Goal: Download file/media

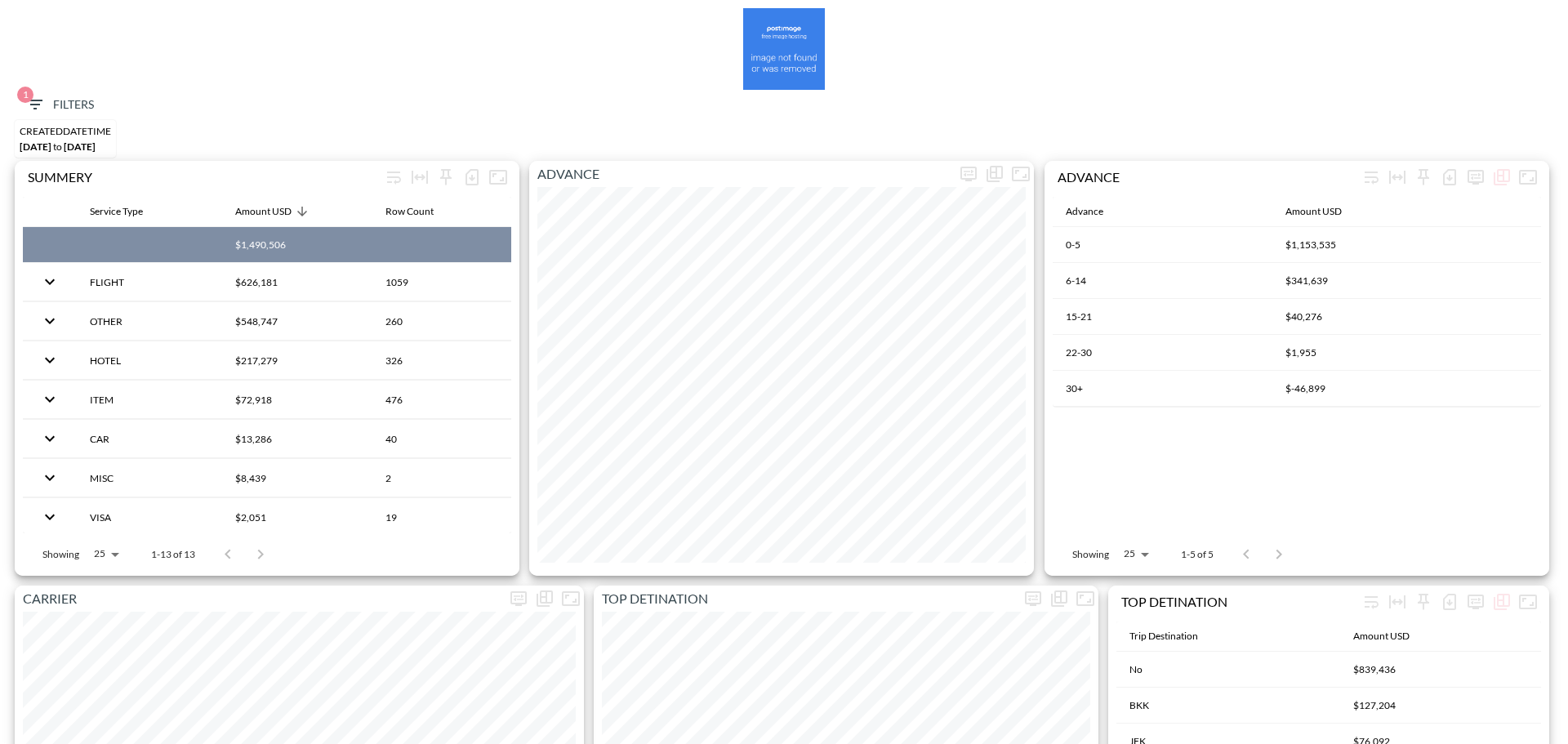
click at [59, 107] on span "1 Filters" at bounding box center [59, 105] width 68 height 21
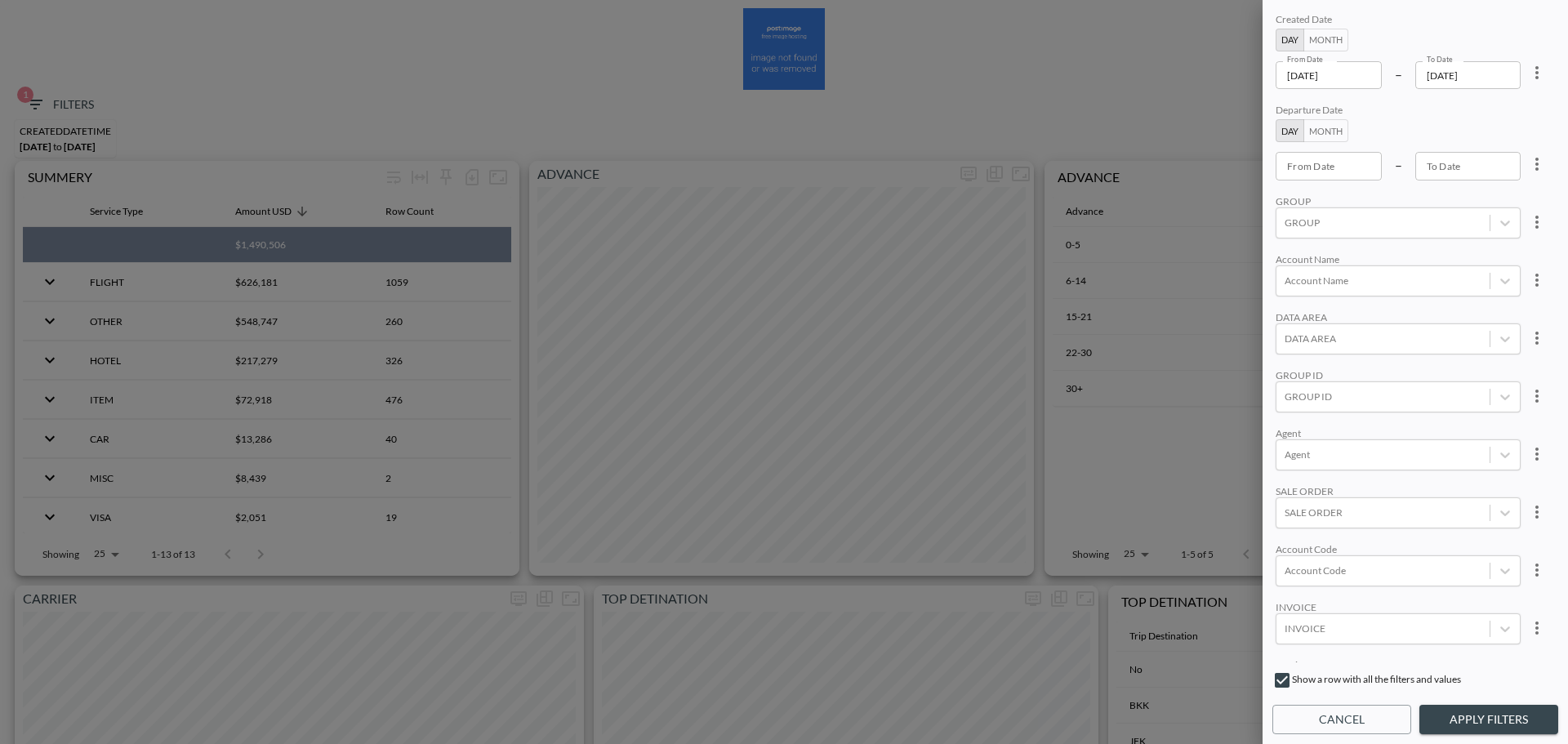
click at [1535, 81] on icon "more" at bounding box center [1537, 73] width 20 height 20
click at [1489, 112] on li "Clear" at bounding box center [1476, 110] width 147 height 29
click at [1323, 136] on button "Month" at bounding box center [1325, 131] width 45 height 23
type input "YYYY-MM"
click at [1325, 171] on input "YYYY-MM" at bounding box center [1329, 165] width 107 height 28
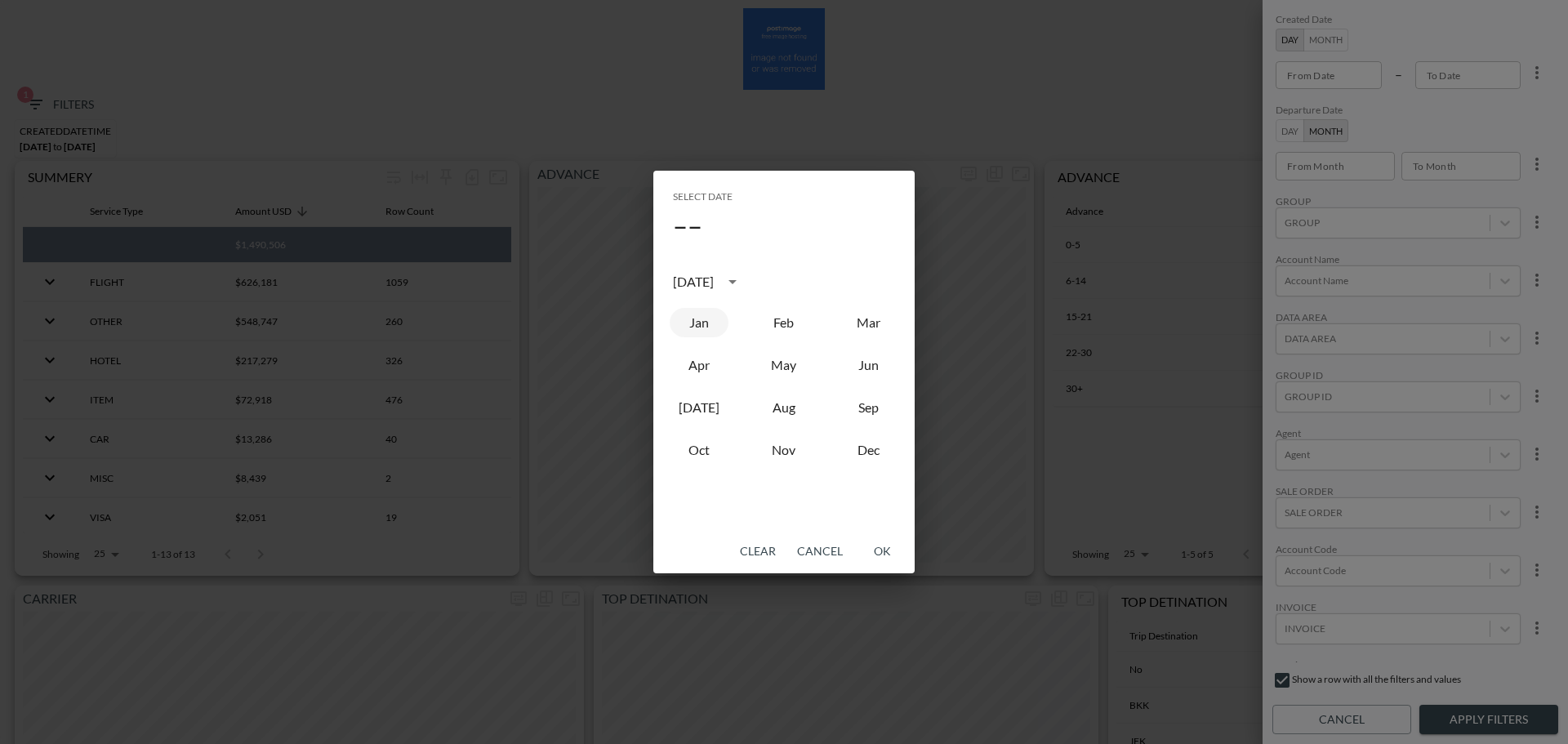
click at [694, 334] on button "Jan" at bounding box center [699, 322] width 59 height 29
type input "2025-01"
click at [884, 558] on button "OK" at bounding box center [882, 551] width 52 height 30
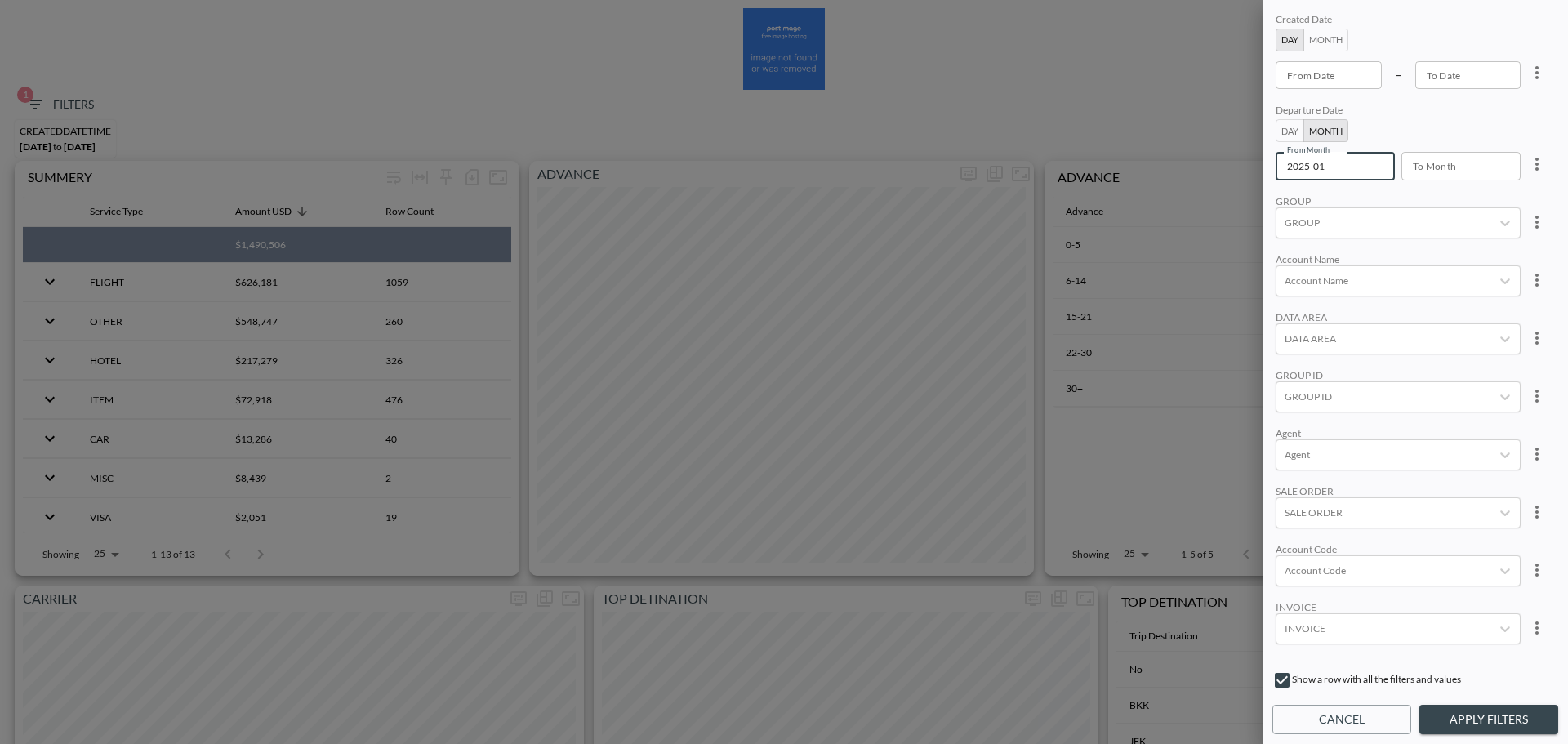
click at [1460, 170] on input "To Month" at bounding box center [1455, 165] width 107 height 28
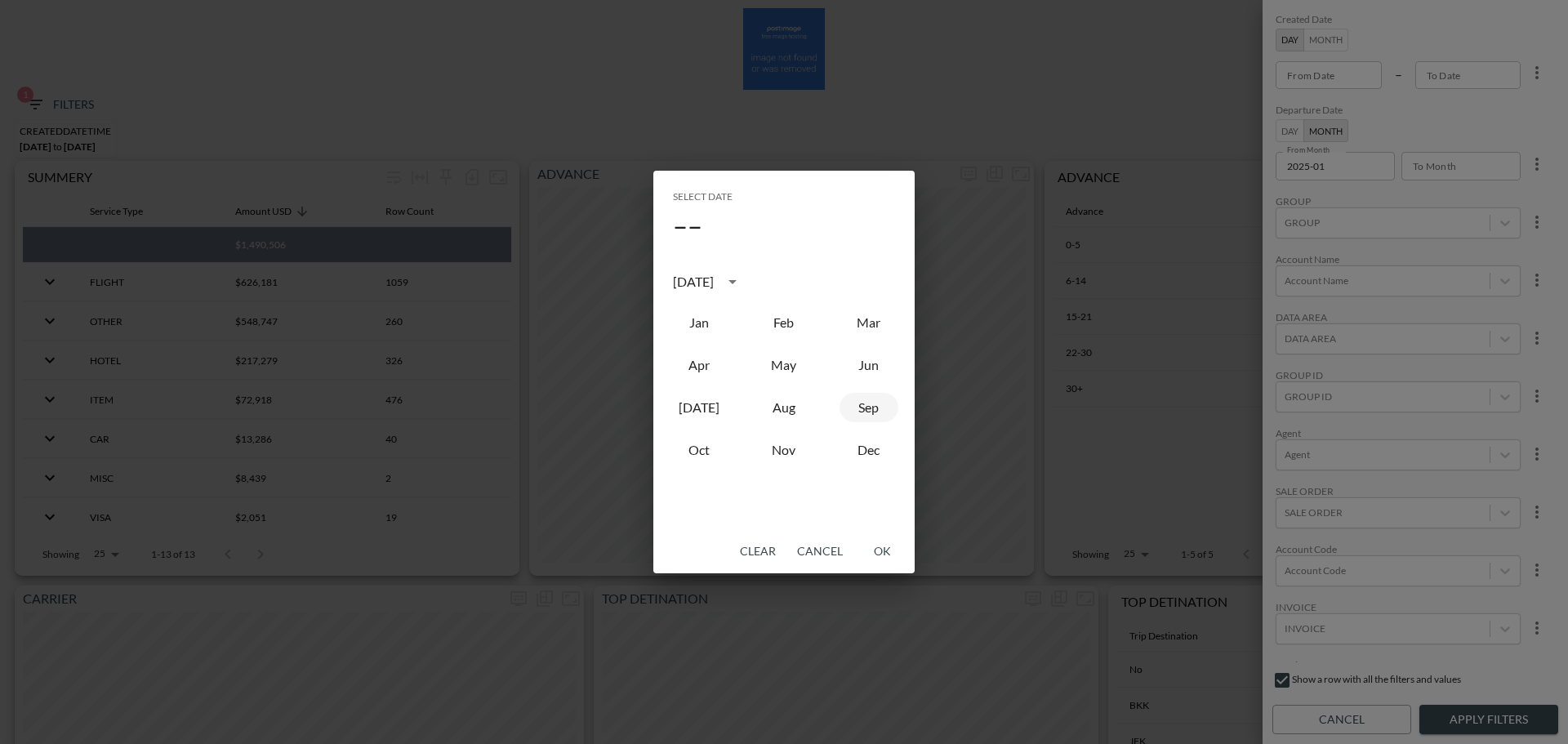
click at [861, 413] on button "Sep" at bounding box center [869, 407] width 59 height 29
type input "2025-09"
click at [883, 560] on button "OK" at bounding box center [882, 551] width 52 height 30
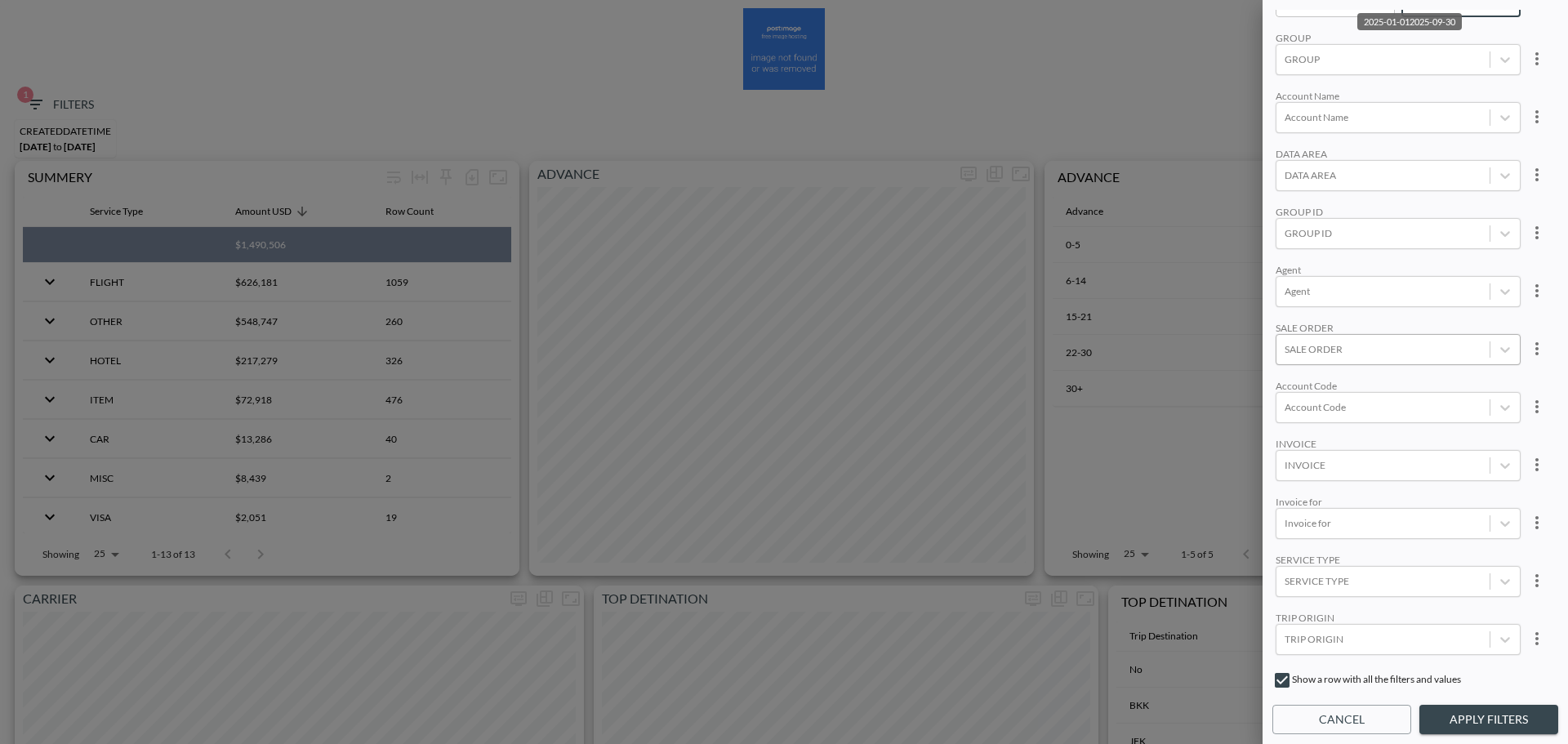
scroll to position [225, 0]
click at [1335, 342] on div "Account Code" at bounding box center [1383, 353] width 213 height 22
type input "פ"
click at [1286, 294] on input "P500" at bounding box center [1288, 292] width 35 height 35
type input "P500"
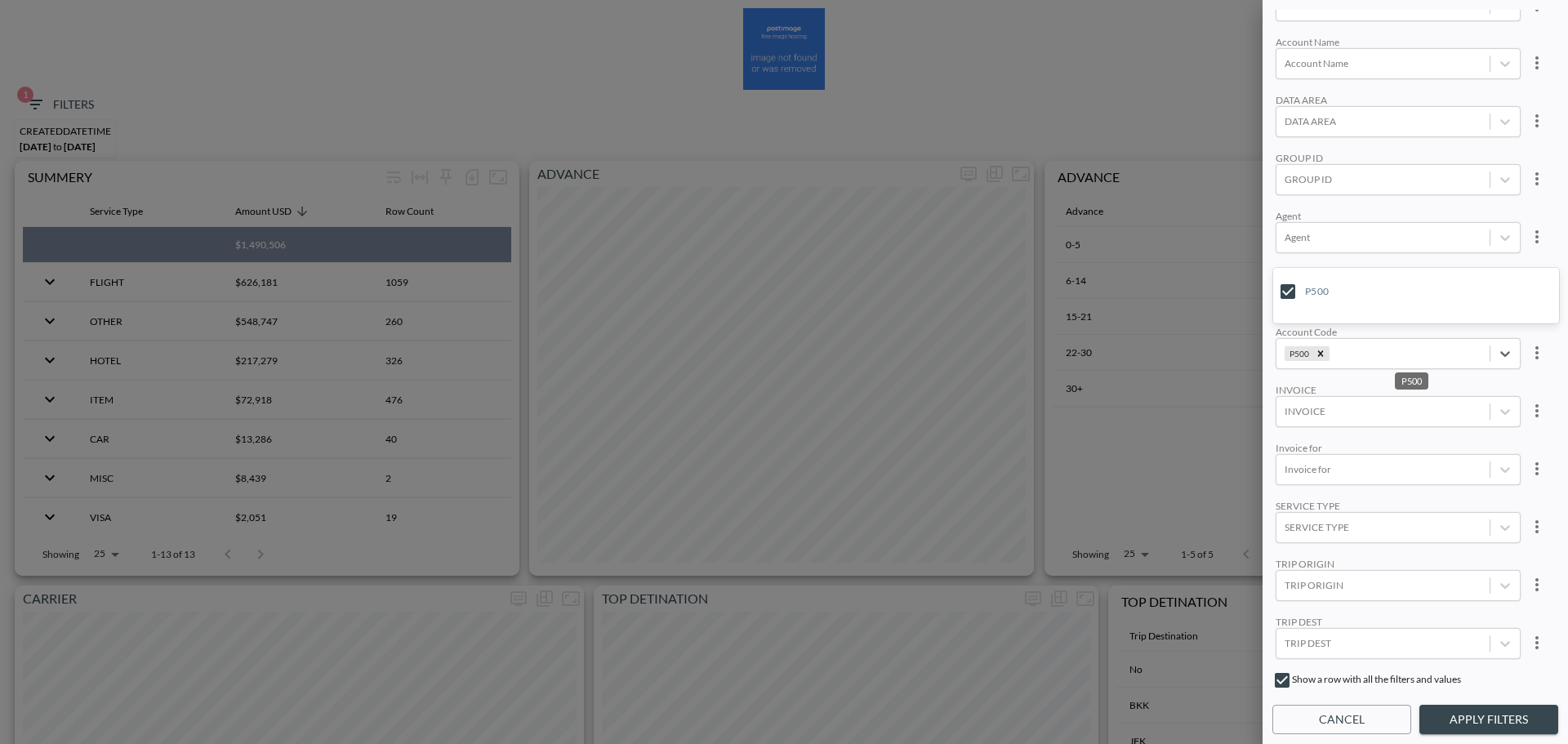
click at [1431, 488] on div "Created Date Day Month From Date From Date – To Date To Date Departure Date Day…" at bounding box center [1416, 335] width 286 height 652
click at [1480, 712] on button "Apply Filters" at bounding box center [1488, 719] width 139 height 30
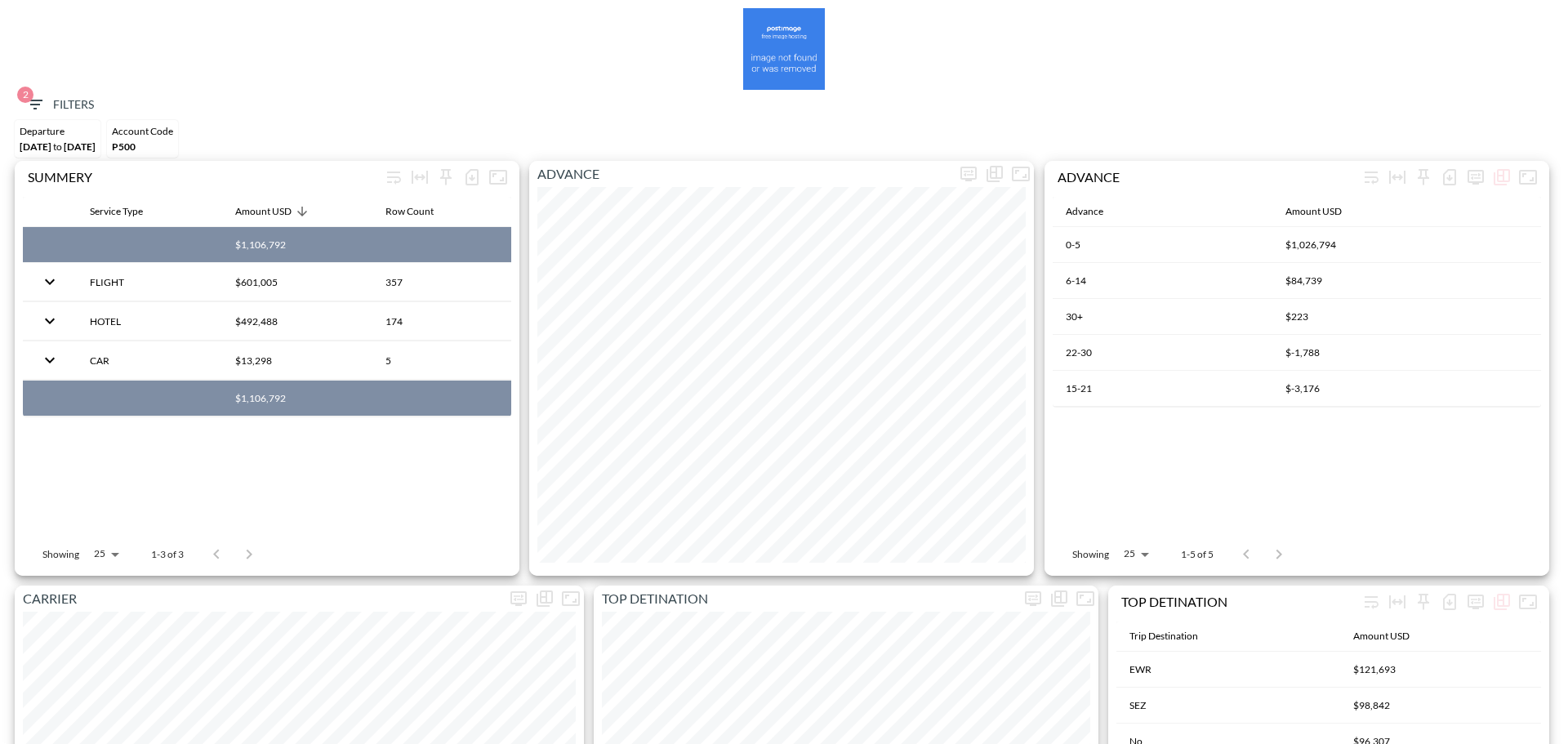
click at [78, 123] on div "Departure Jan 01, 2025 to Sep 30, 2025" at bounding box center [57, 139] width 86 height 37
click at [80, 117] on button "2 Filters" at bounding box center [60, 105] width 81 height 30
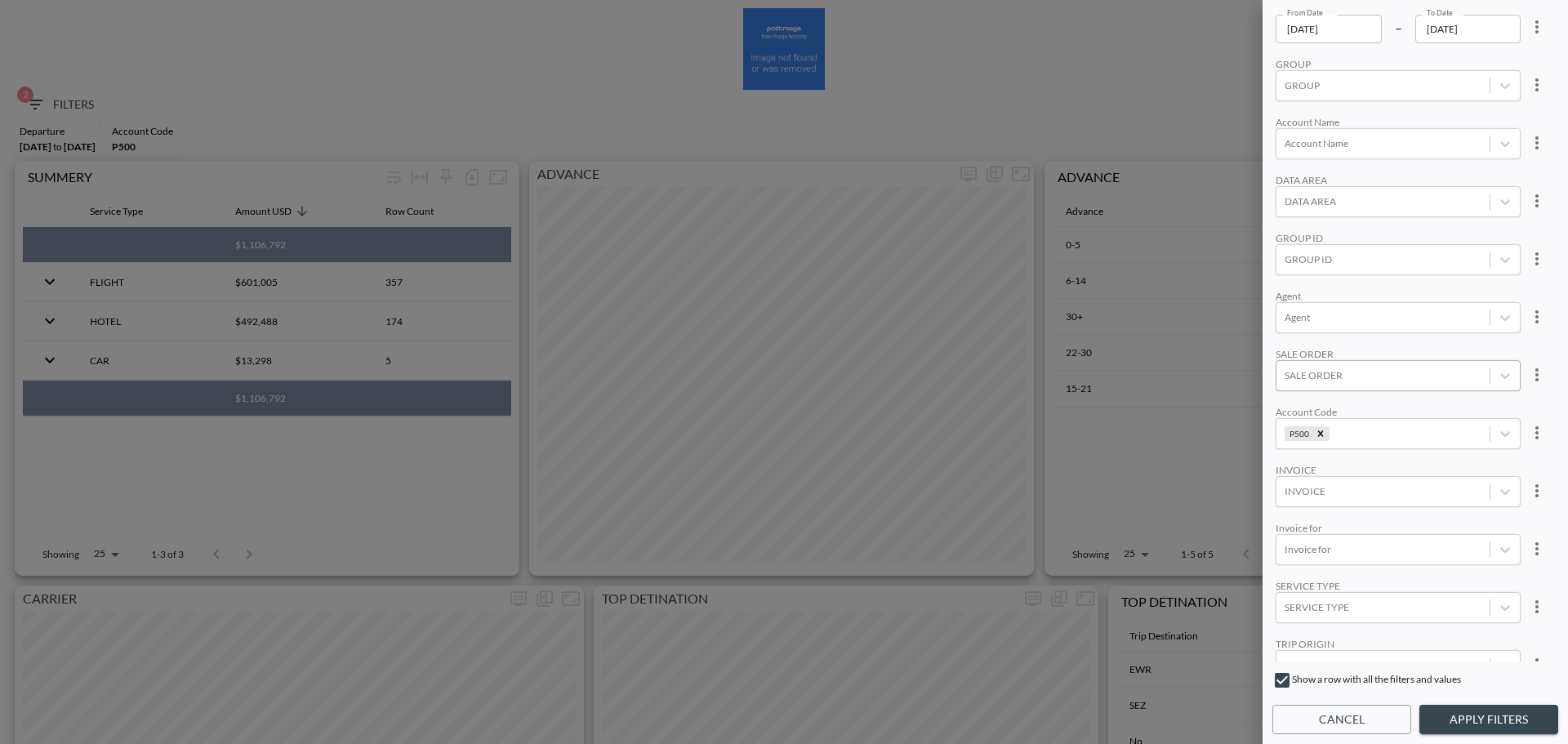
scroll to position [164, 0]
click at [1343, 576] on body "BI.P.EYE, Interactive Analytics Dashboards 2 Filters Departure Jan 01, 2025 to …" at bounding box center [784, 372] width 1568 height 744
click at [1317, 410] on div "FLIGHT" at bounding box center [1416, 410] width 286 height 25
drag, startPoint x: 1528, startPoint y: 711, endPoint x: 1466, endPoint y: 686, distance: 66.9
click at [1526, 710] on button "Apply Filters" at bounding box center [1488, 719] width 139 height 30
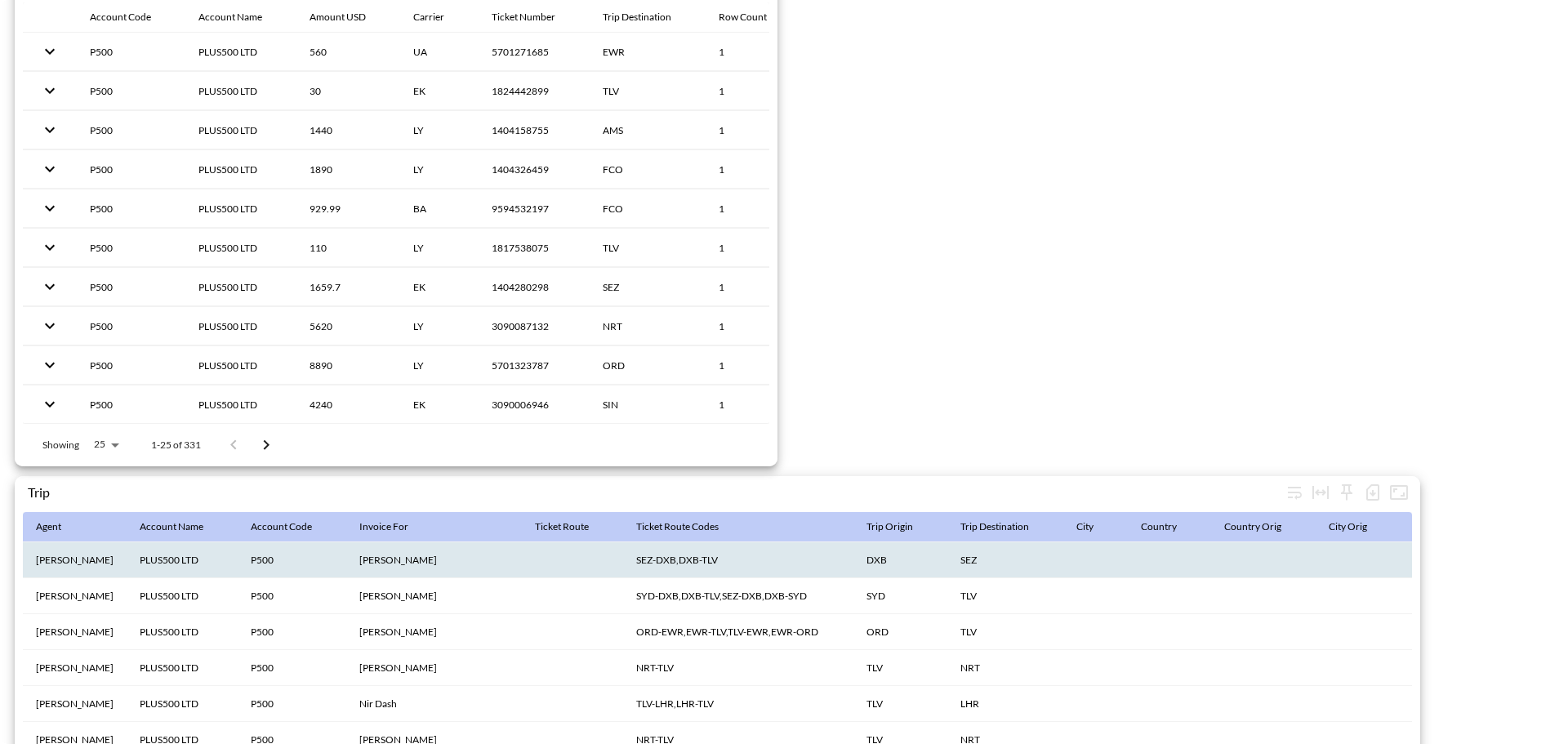
scroll to position [2523, 0]
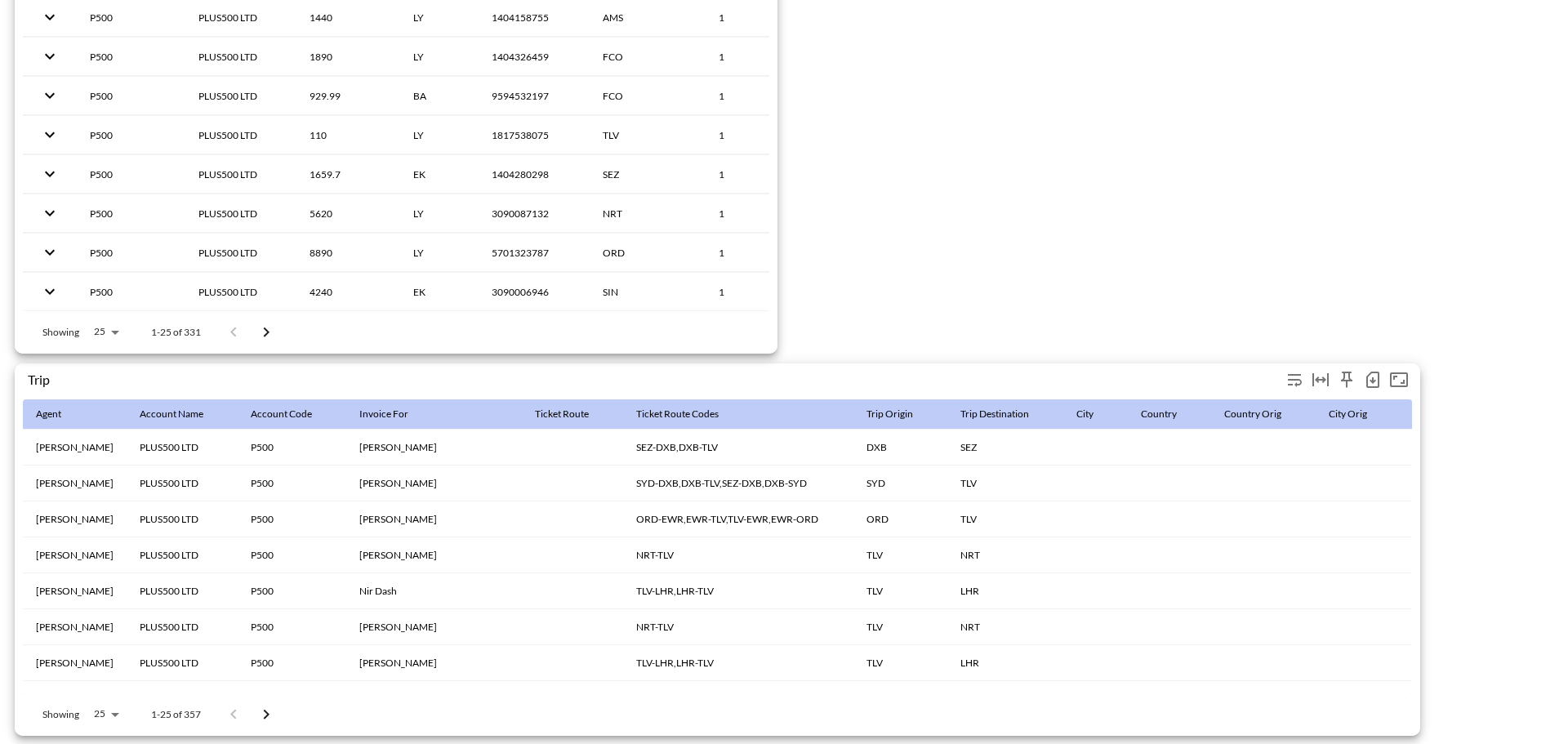
click at [1370, 374] on icon "button" at bounding box center [1372, 379] width 20 height 20
click at [1248, 411] on li "Download CSV ( 357 Rows )" at bounding box center [1285, 405] width 199 height 29
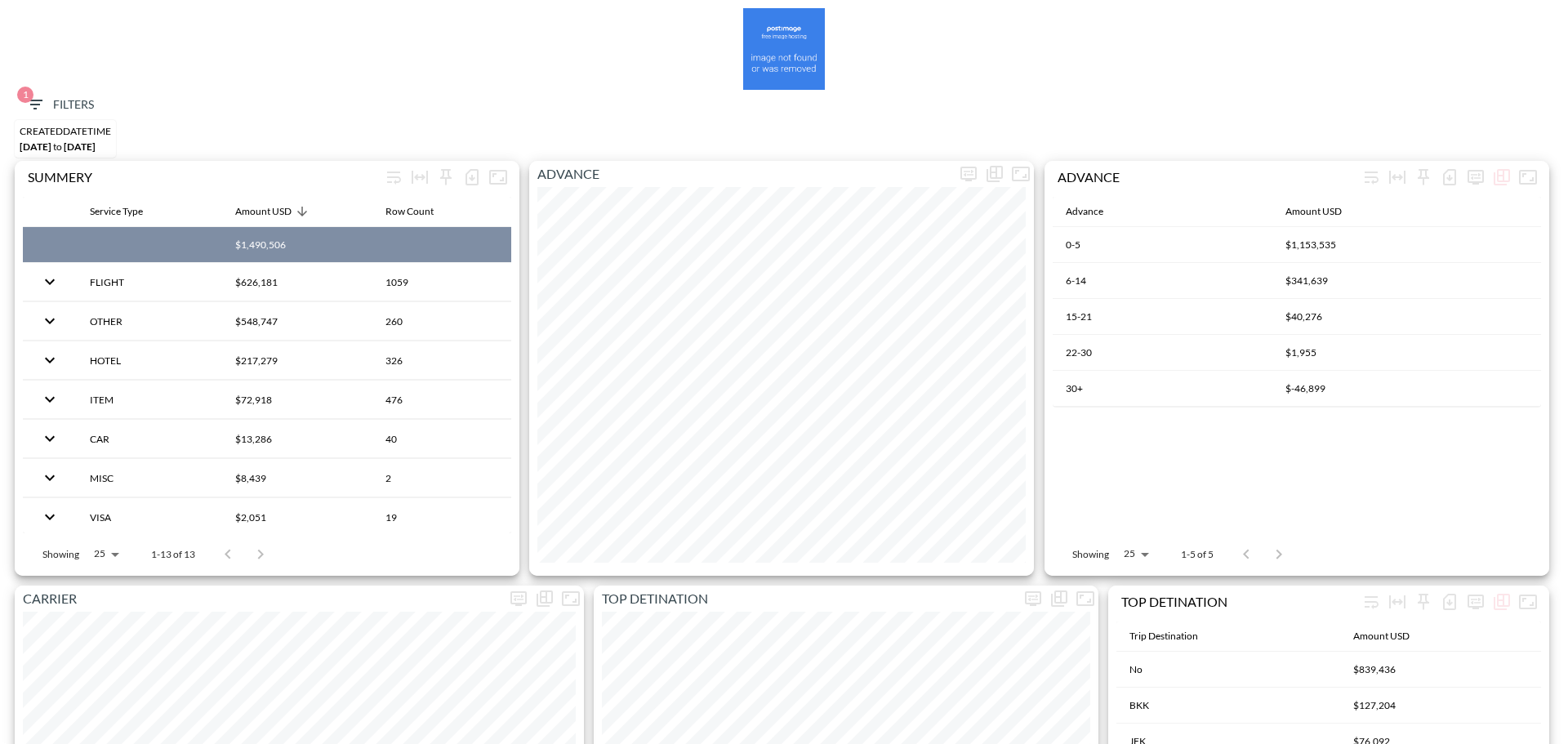
click at [71, 107] on span "1 Filters" at bounding box center [59, 105] width 68 height 21
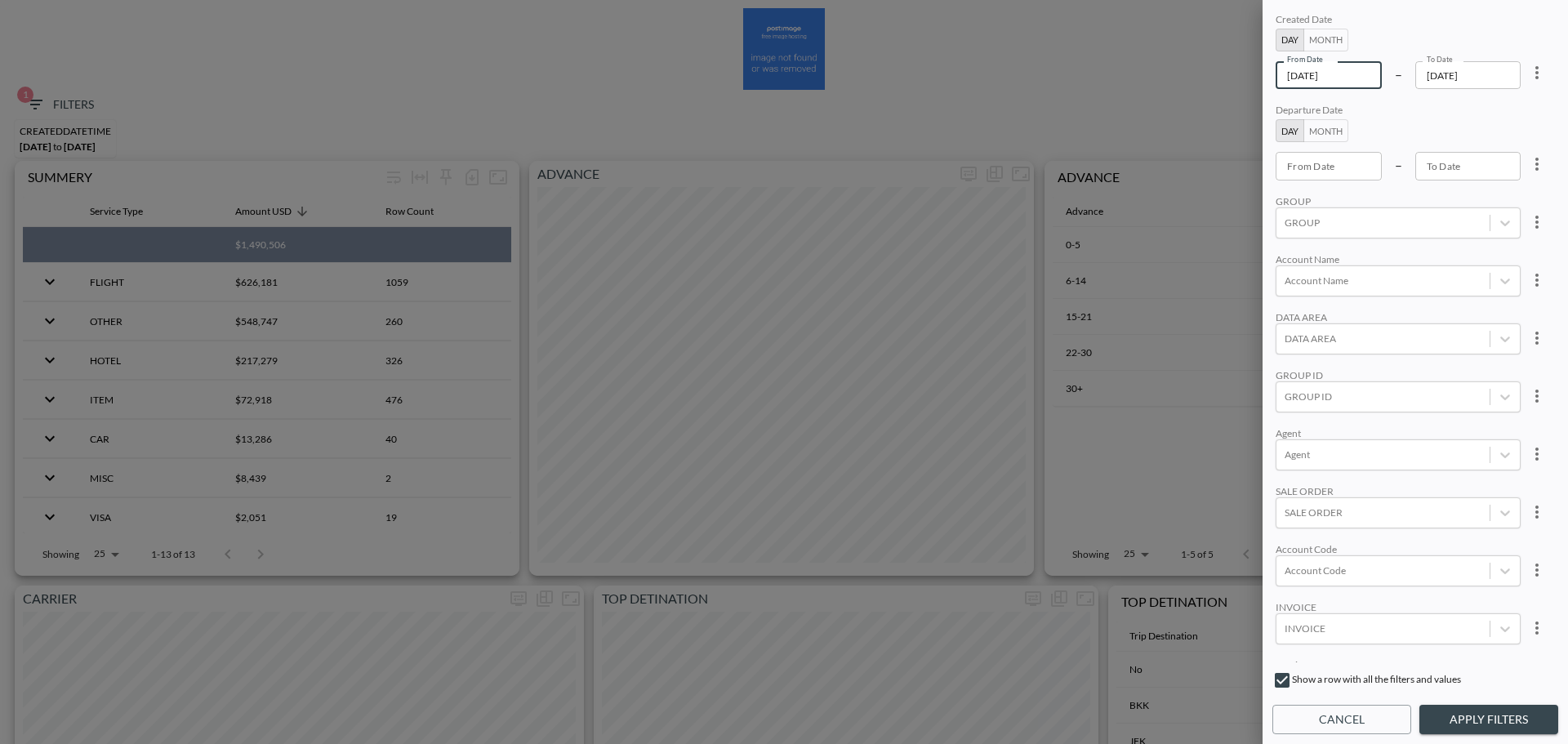
click at [1360, 79] on input "[DATE]" at bounding box center [1328, 75] width 107 height 28
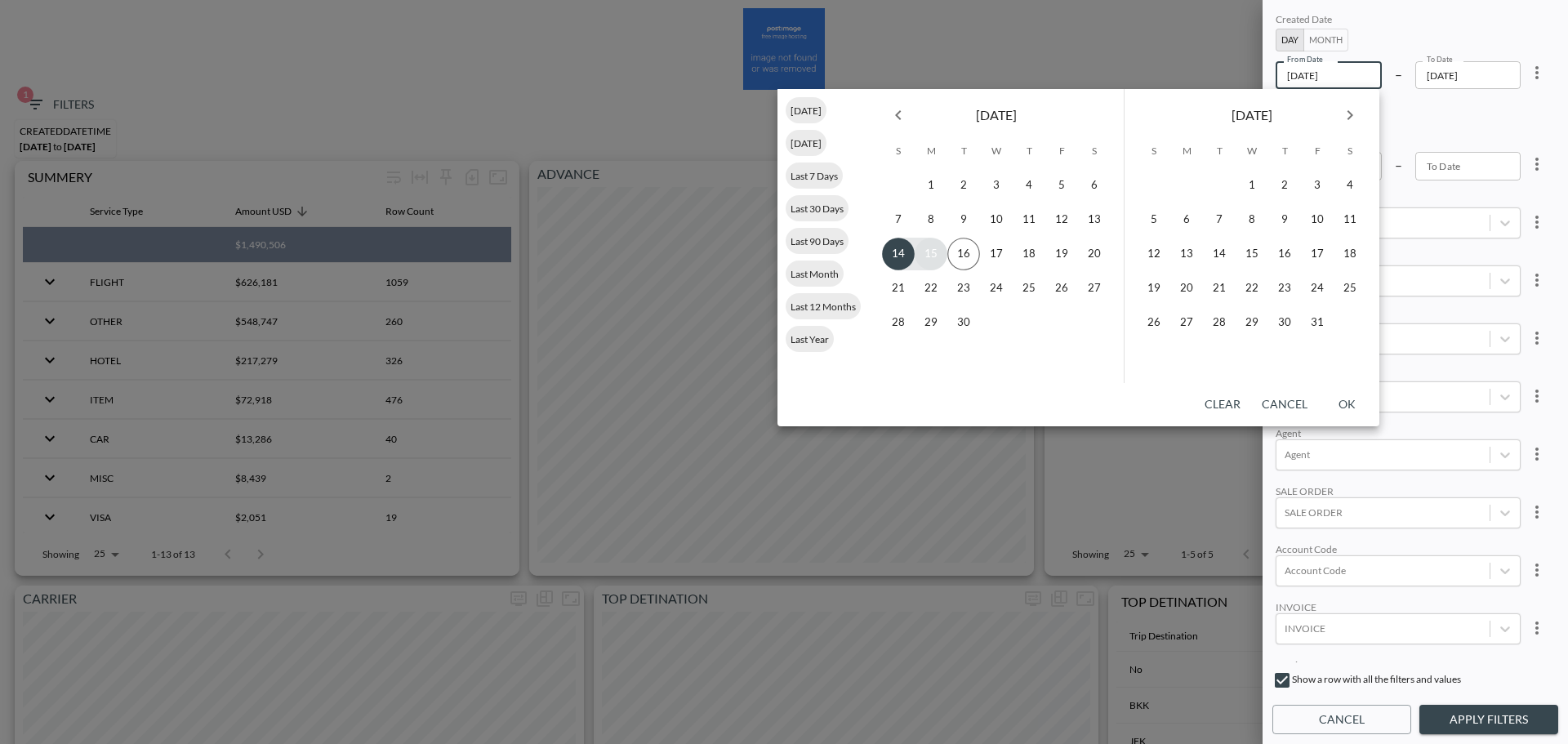
click at [927, 255] on button "15" at bounding box center [931, 254] width 33 height 33
type input "[DATE]"
click at [930, 256] on button "15" at bounding box center [931, 254] width 33 height 33
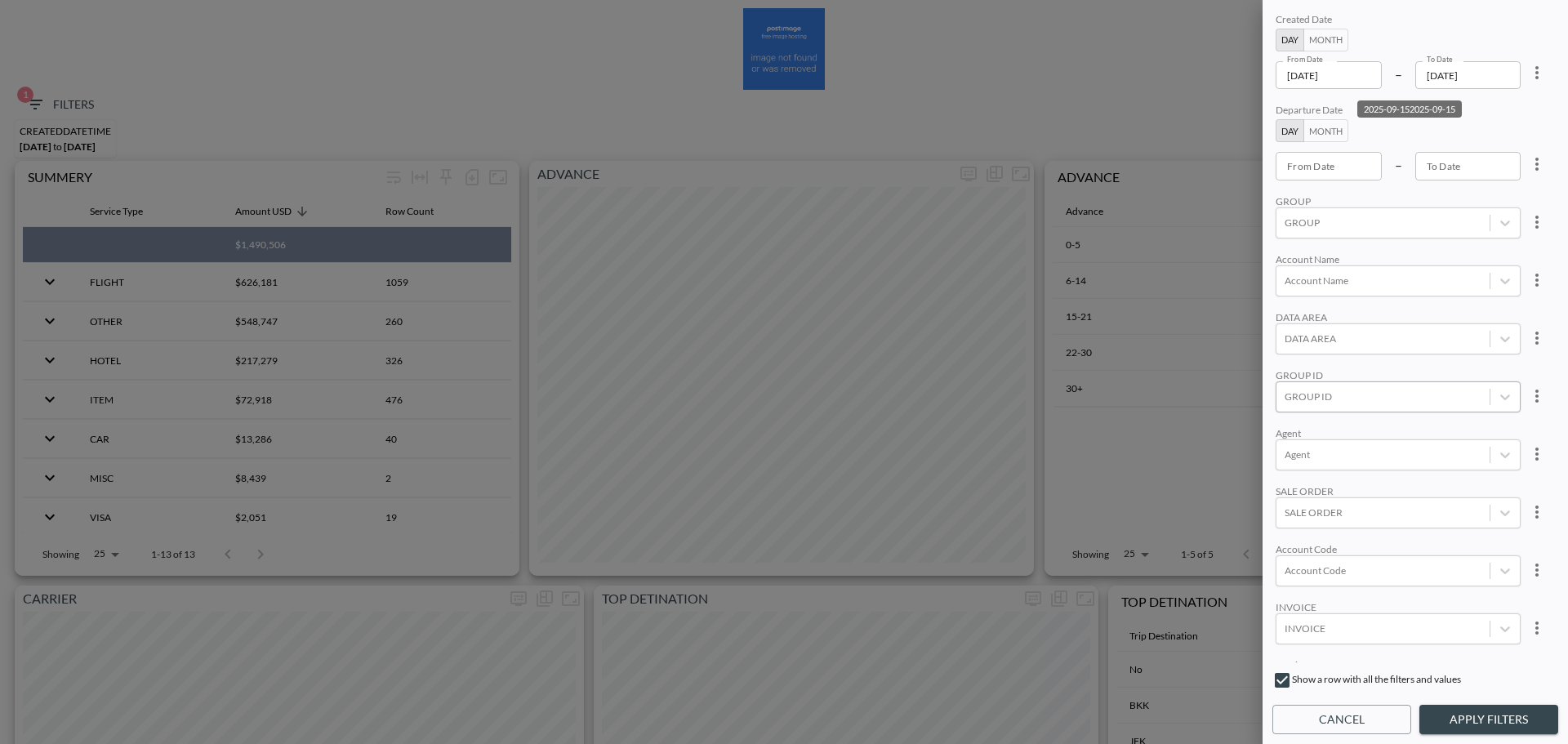
click at [1357, 398] on div at bounding box center [1383, 397] width 197 height 16
type input "ט"
click at [1286, 347] on input "YOPO" at bounding box center [1288, 343] width 35 height 35
type input "YOPO"
click at [1389, 253] on div "Account Name" at bounding box center [1397, 259] width 245 height 12
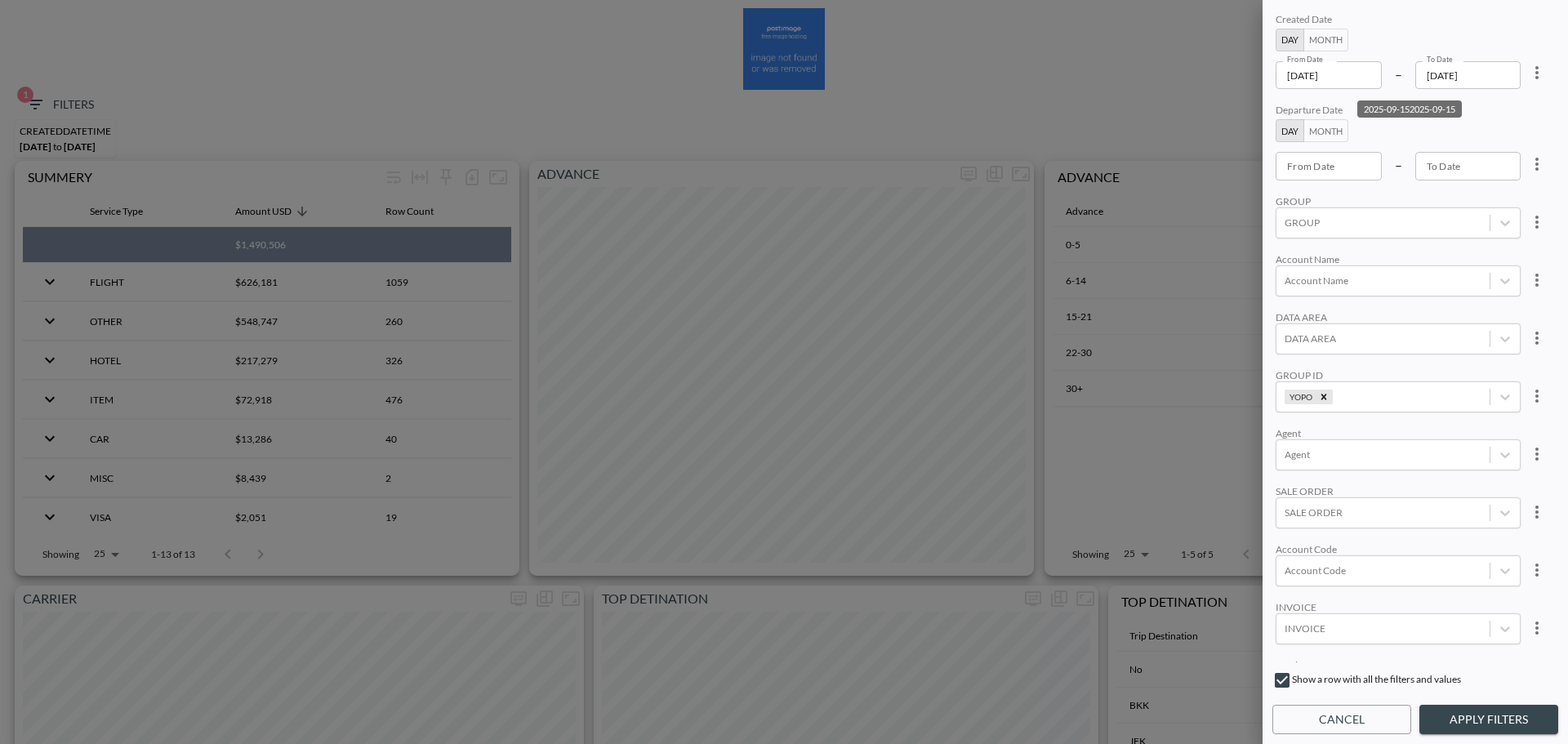
click at [1458, 702] on div "Created Date Day Month From Date [DATE] From Date – To Date [DATE] To Date Depa…" at bounding box center [1415, 372] width 306 height 744
click at [1461, 721] on button "Apply Filters" at bounding box center [1488, 719] width 139 height 30
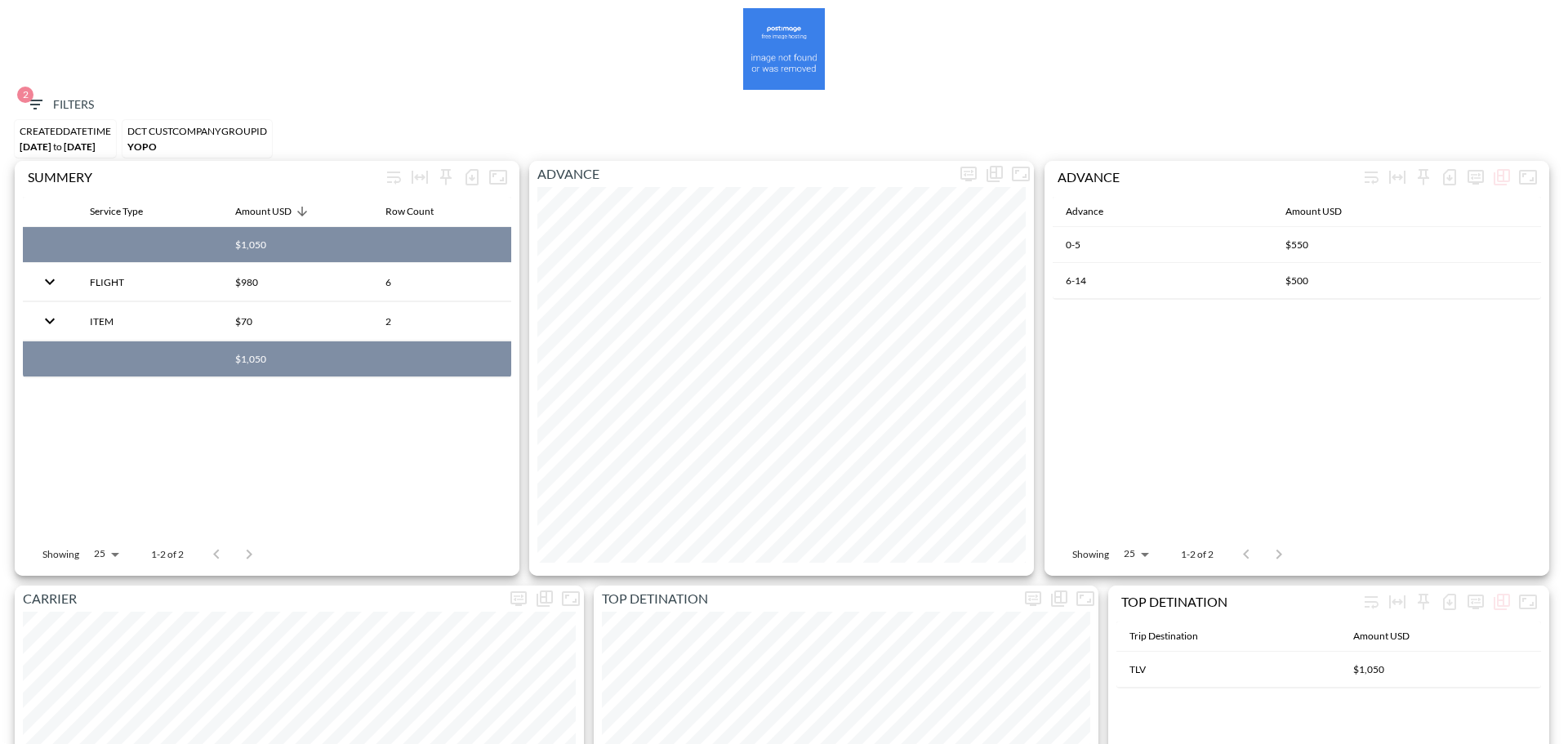
click at [28, 97] on span "2" at bounding box center [25, 94] width 16 height 16
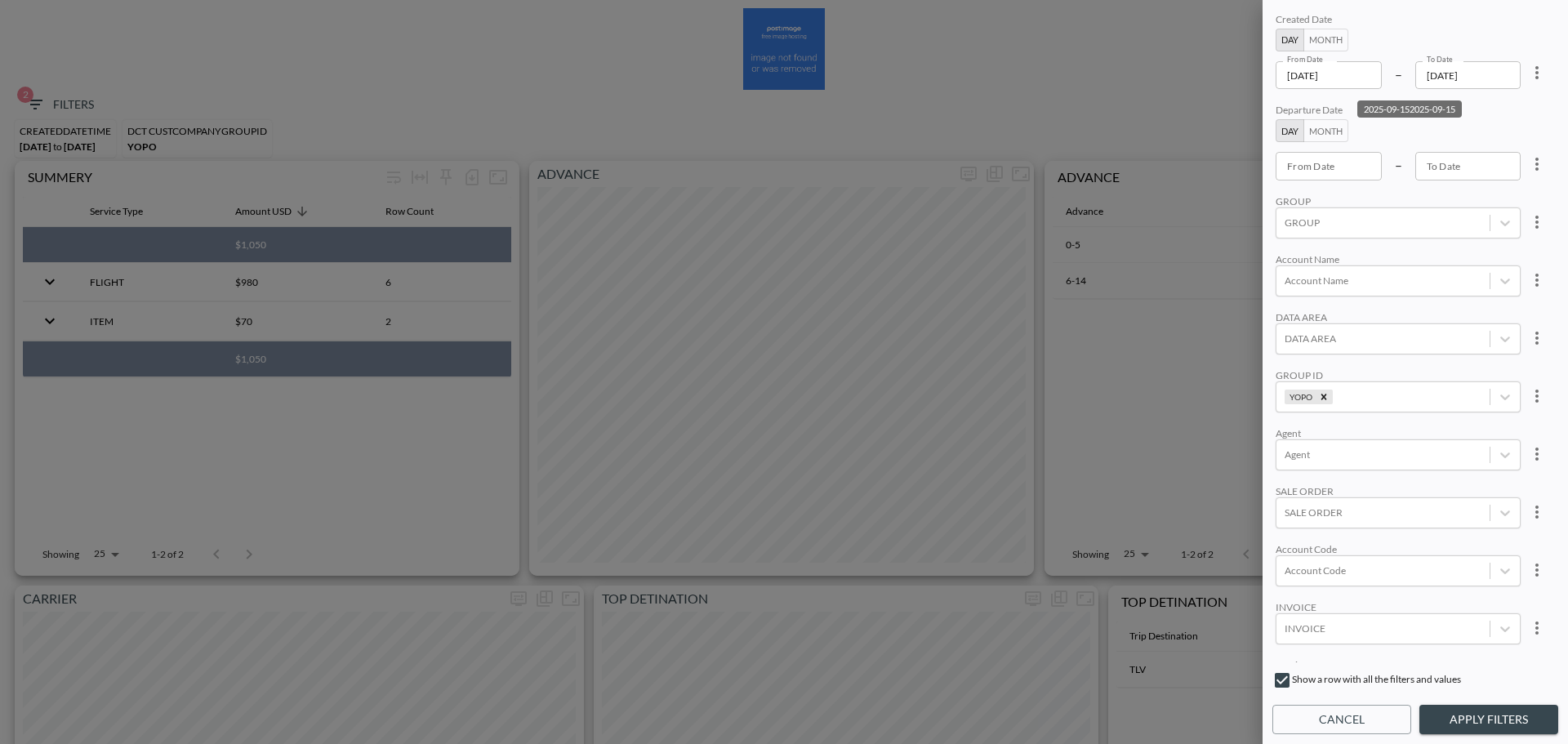
click at [1366, 78] on input "[DATE]" at bounding box center [1328, 75] width 107 height 28
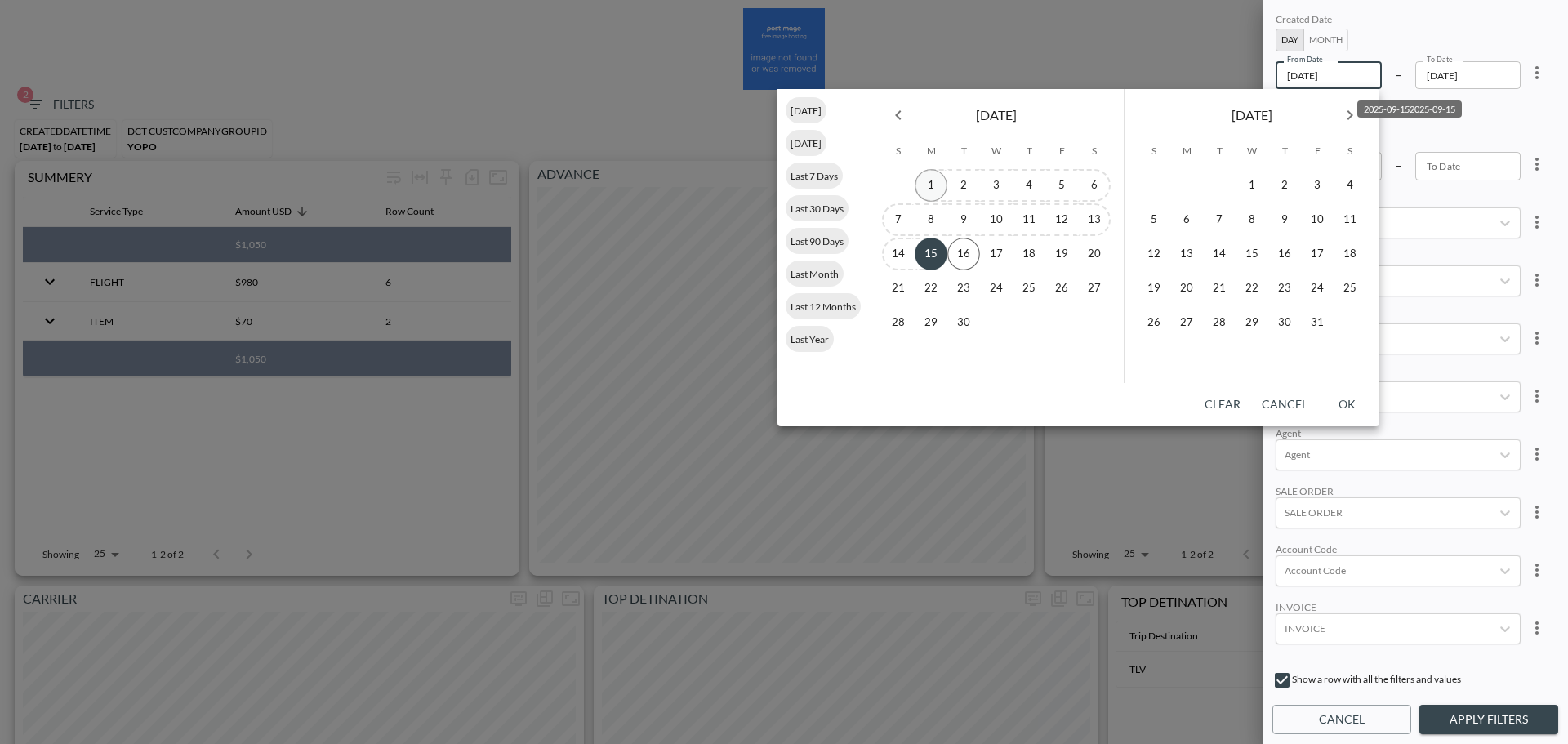
click at [943, 185] on button "1" at bounding box center [931, 185] width 33 height 33
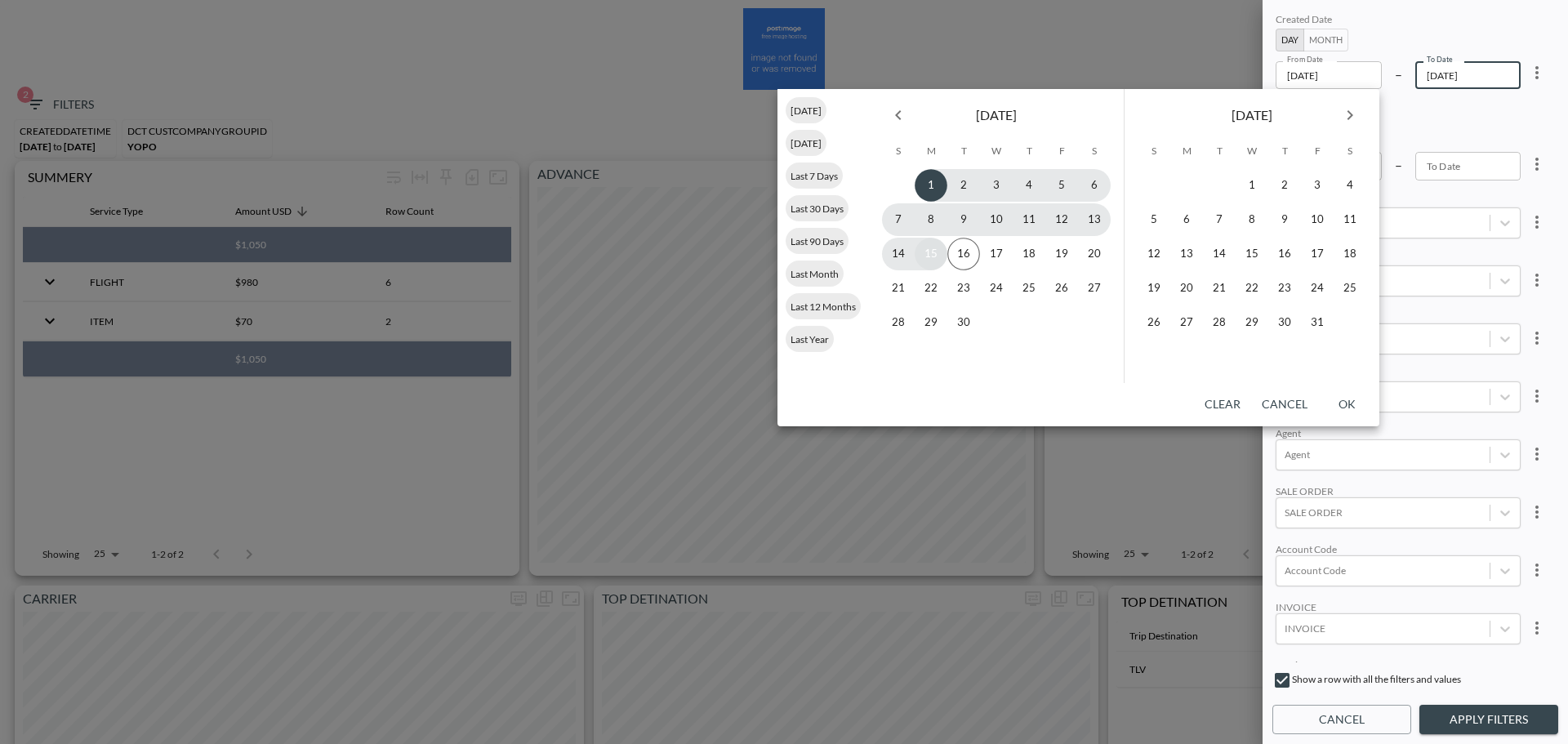
type input "[DATE]"
click at [936, 262] on button "15" at bounding box center [931, 254] width 33 height 33
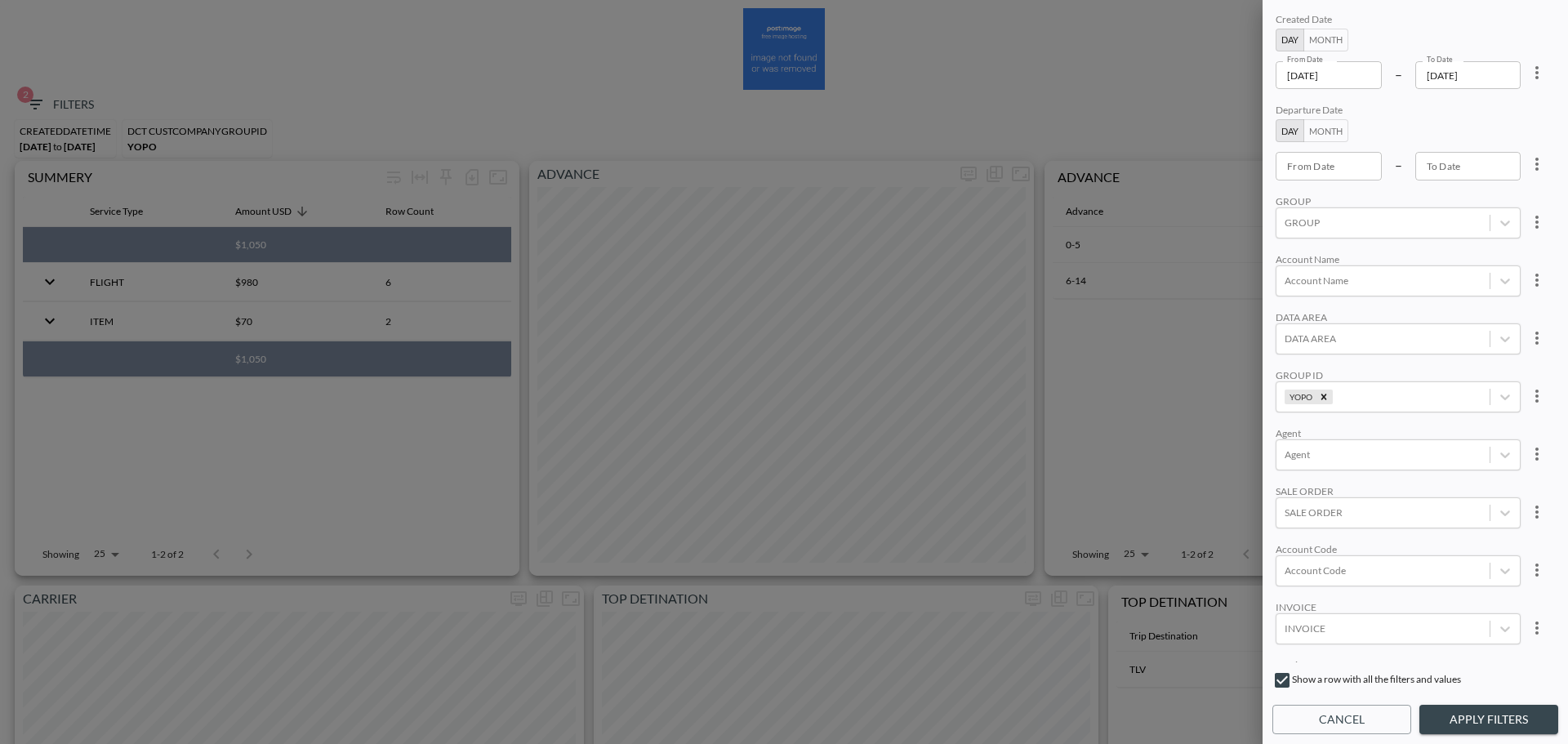
click at [1485, 715] on button "Apply Filters" at bounding box center [1488, 719] width 139 height 30
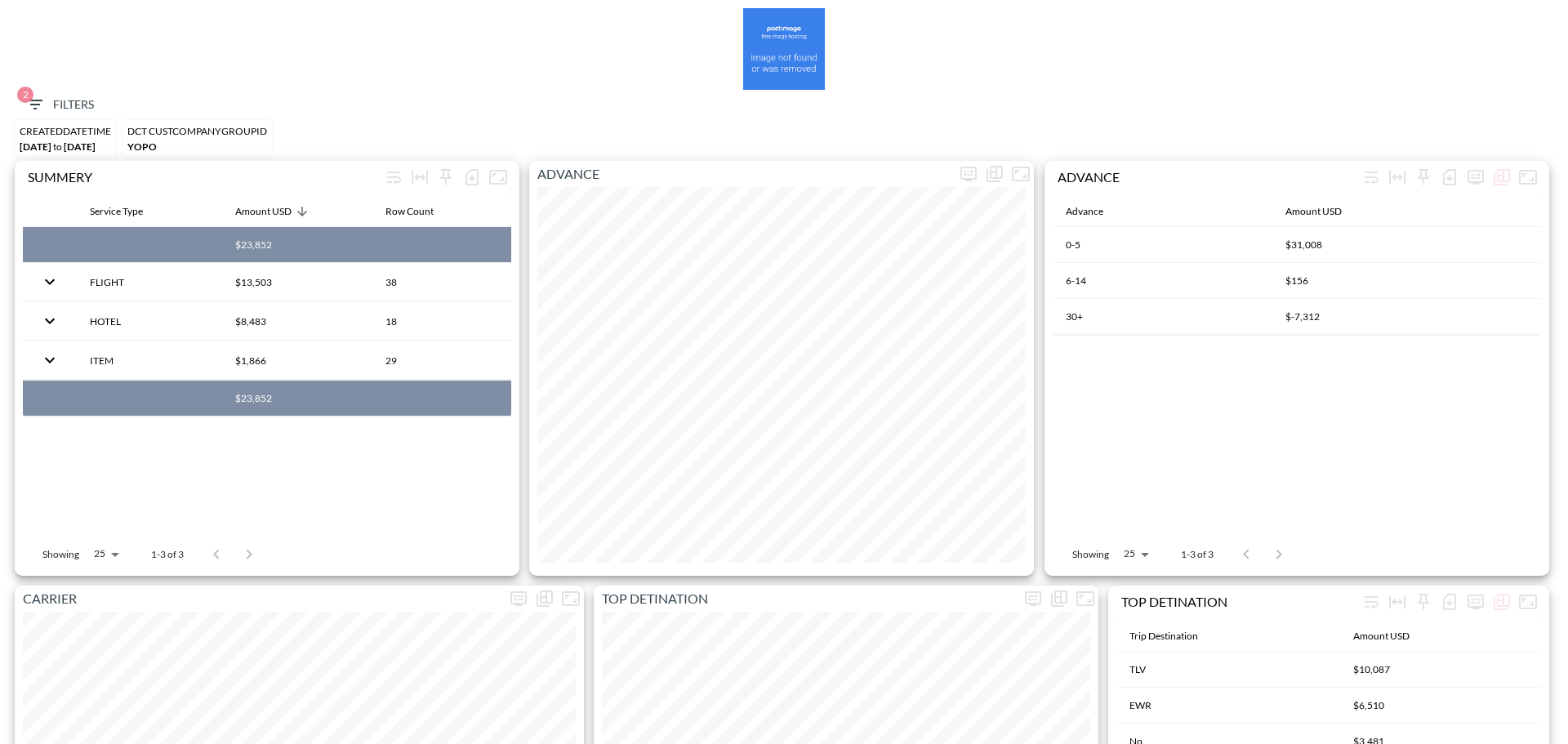
click at [37, 98] on icon "button" at bounding box center [35, 104] width 20 height 20
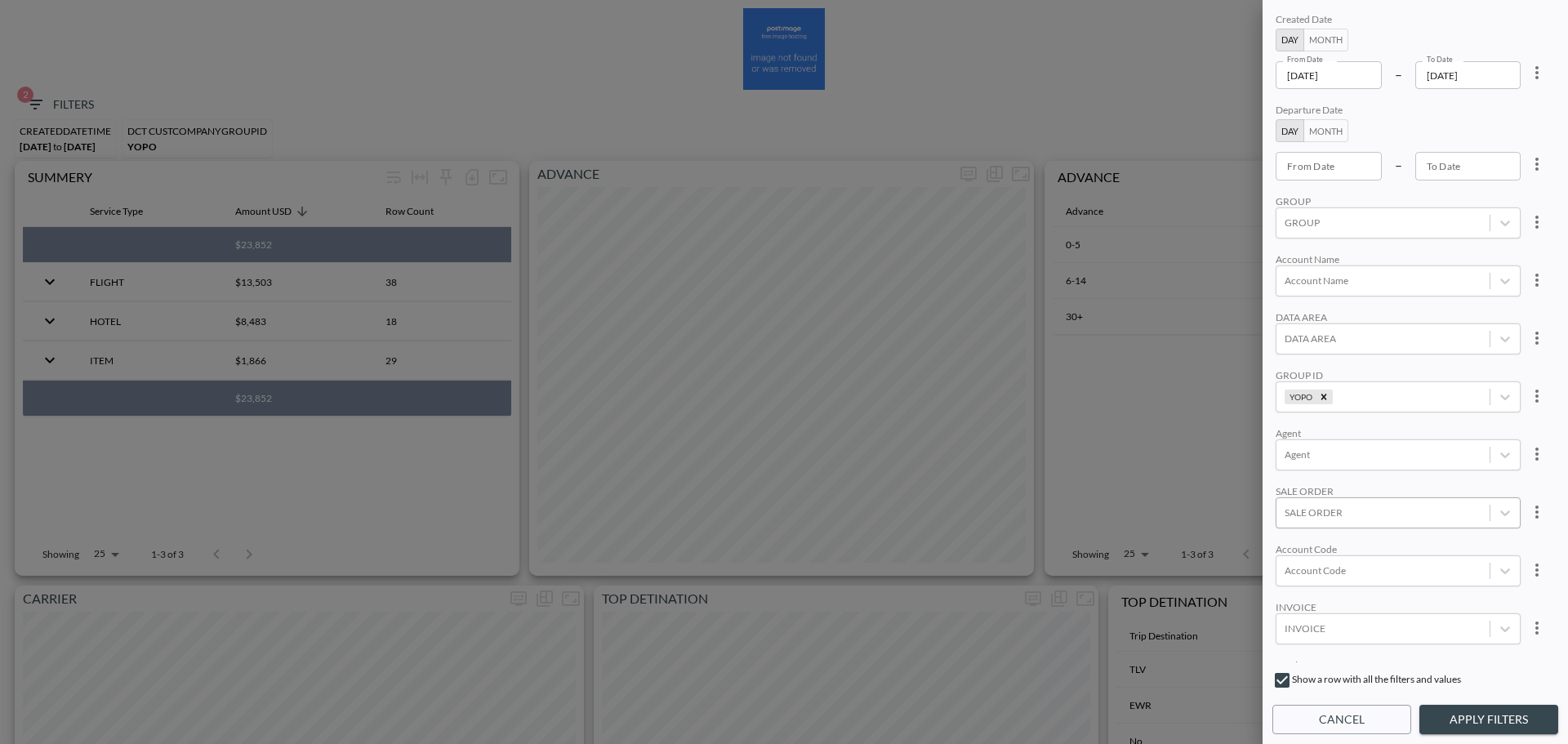
scroll to position [225, 0]
click at [1362, 527] on div "SERVICE TYPE" at bounding box center [1383, 527] width 213 height 22
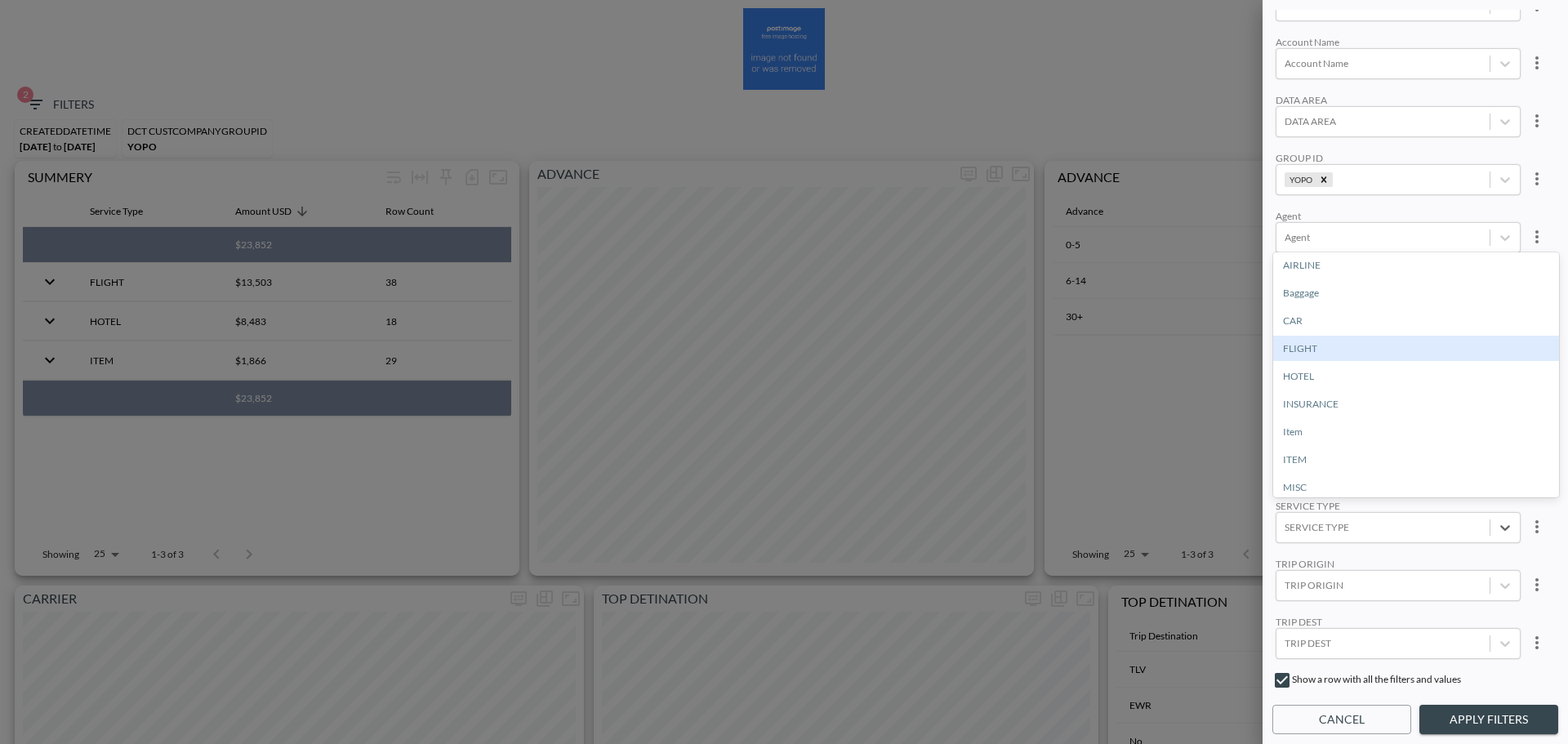
click at [1323, 356] on div "FLIGHT" at bounding box center [1416, 347] width 286 height 25
click at [1494, 722] on button "Apply Filters" at bounding box center [1488, 719] width 139 height 30
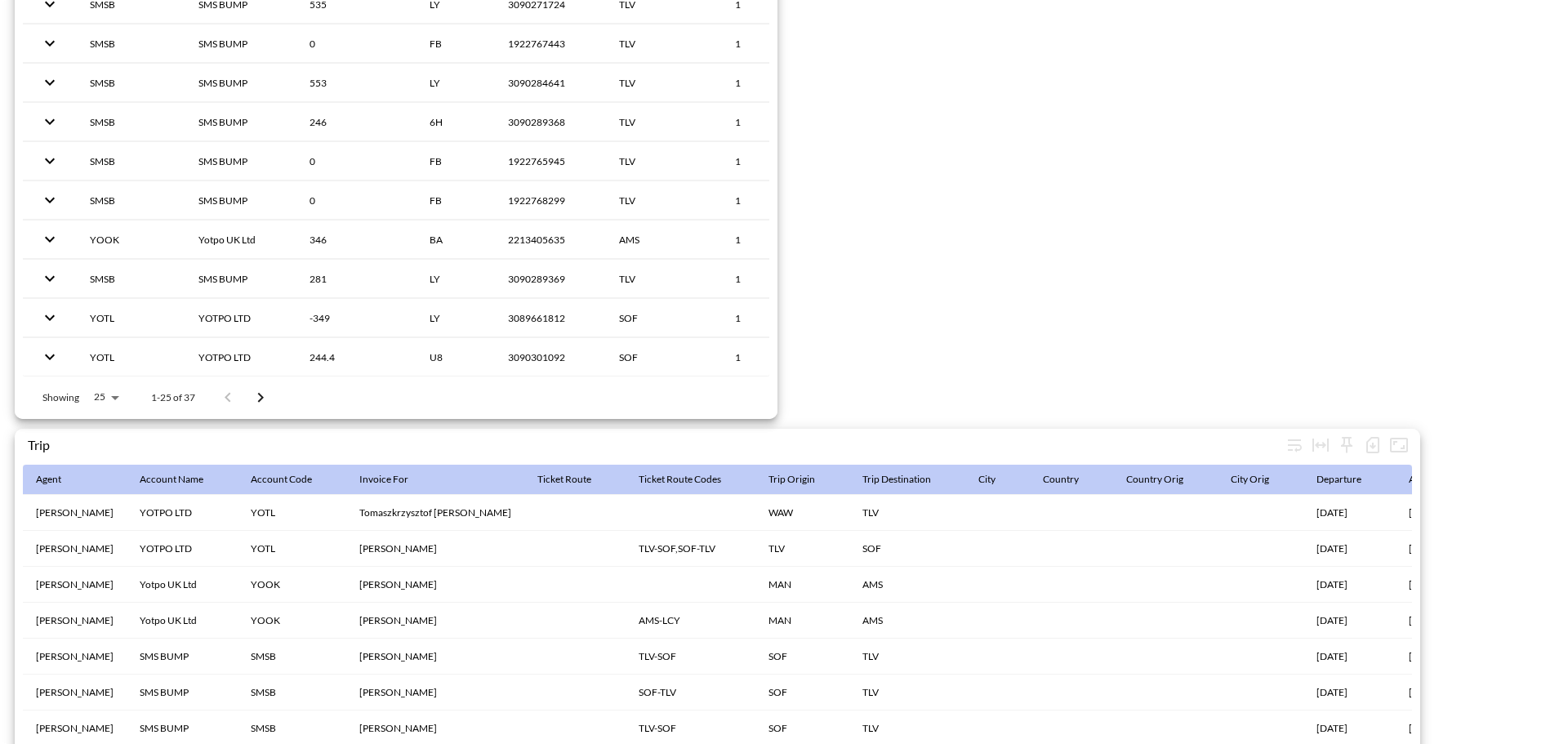
scroll to position [2523, 0]
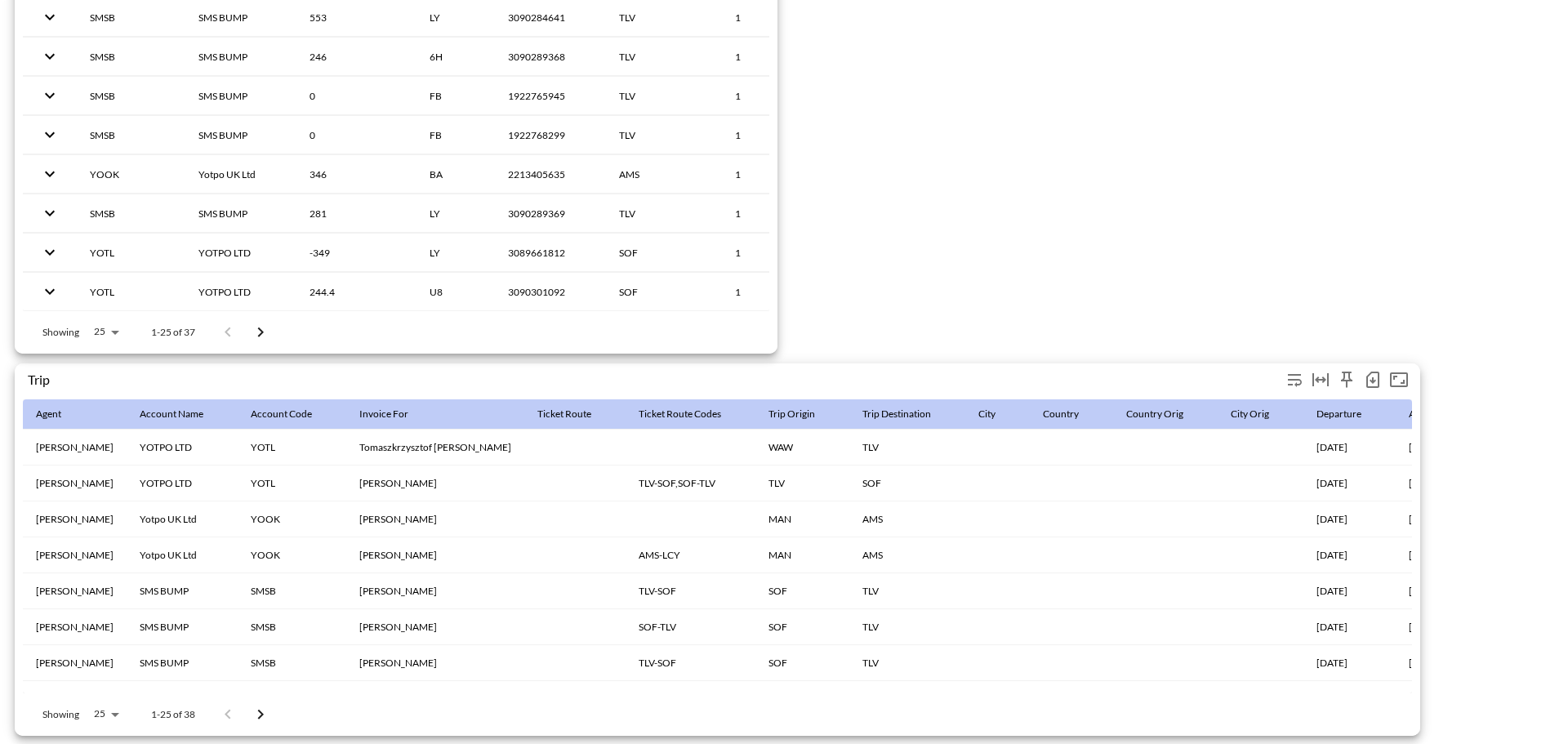
click at [1370, 377] on icon "button" at bounding box center [1373, 380] width 7 height 7
click at [1322, 405] on li "Download CSV ( 38 Rows )" at bounding box center [1289, 405] width 192 height 29
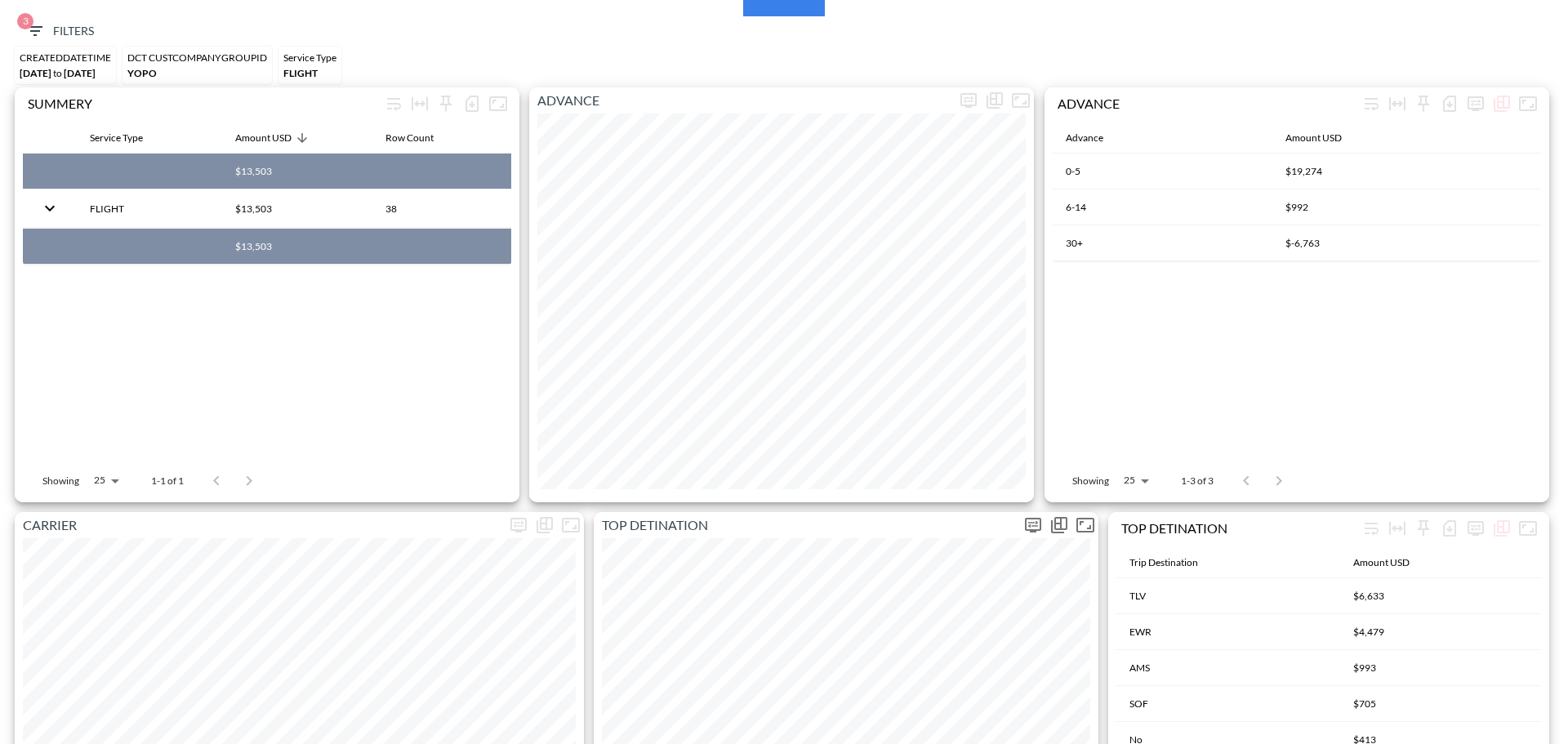
scroll to position [0, 0]
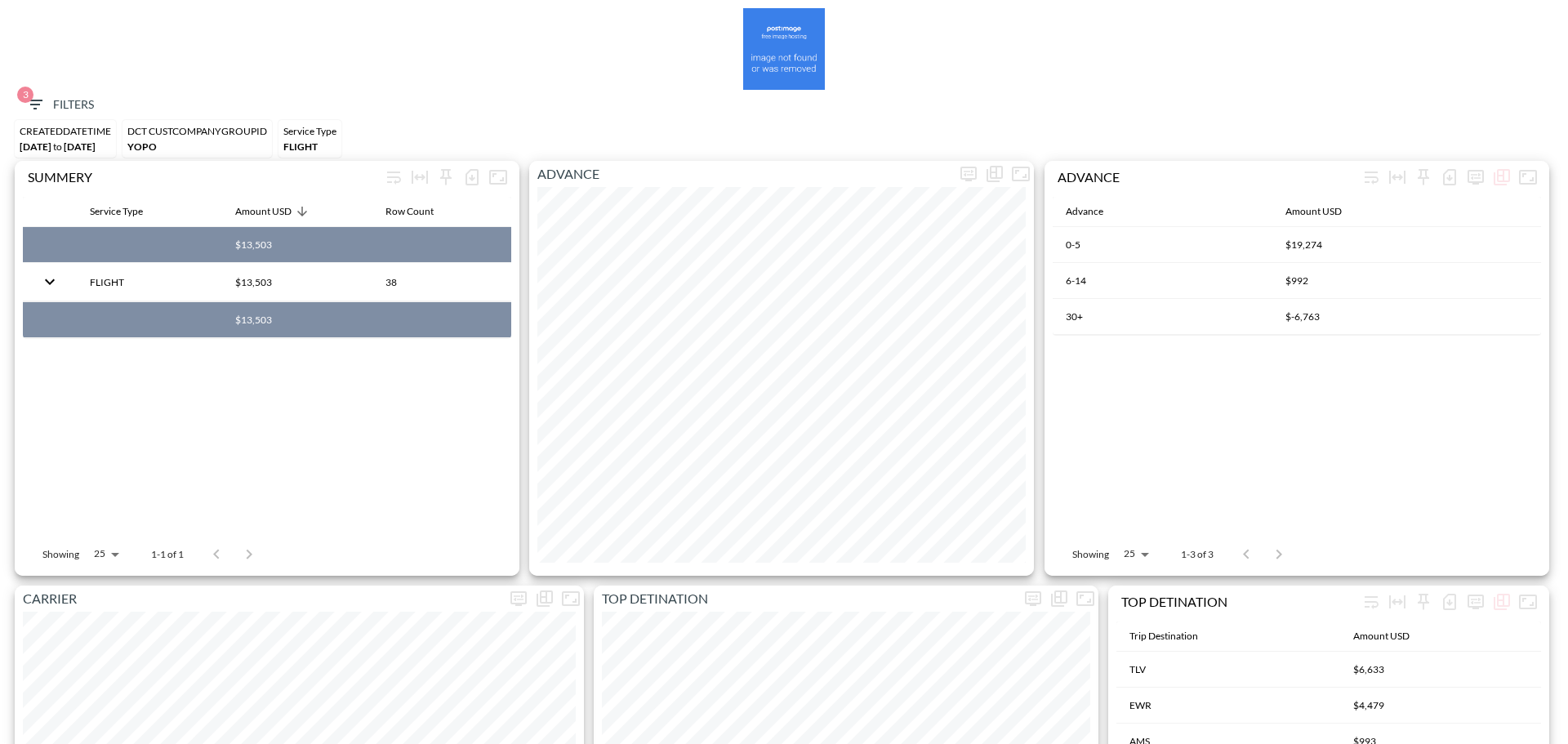
click at [66, 93] on button "3 Filters" at bounding box center [60, 105] width 81 height 30
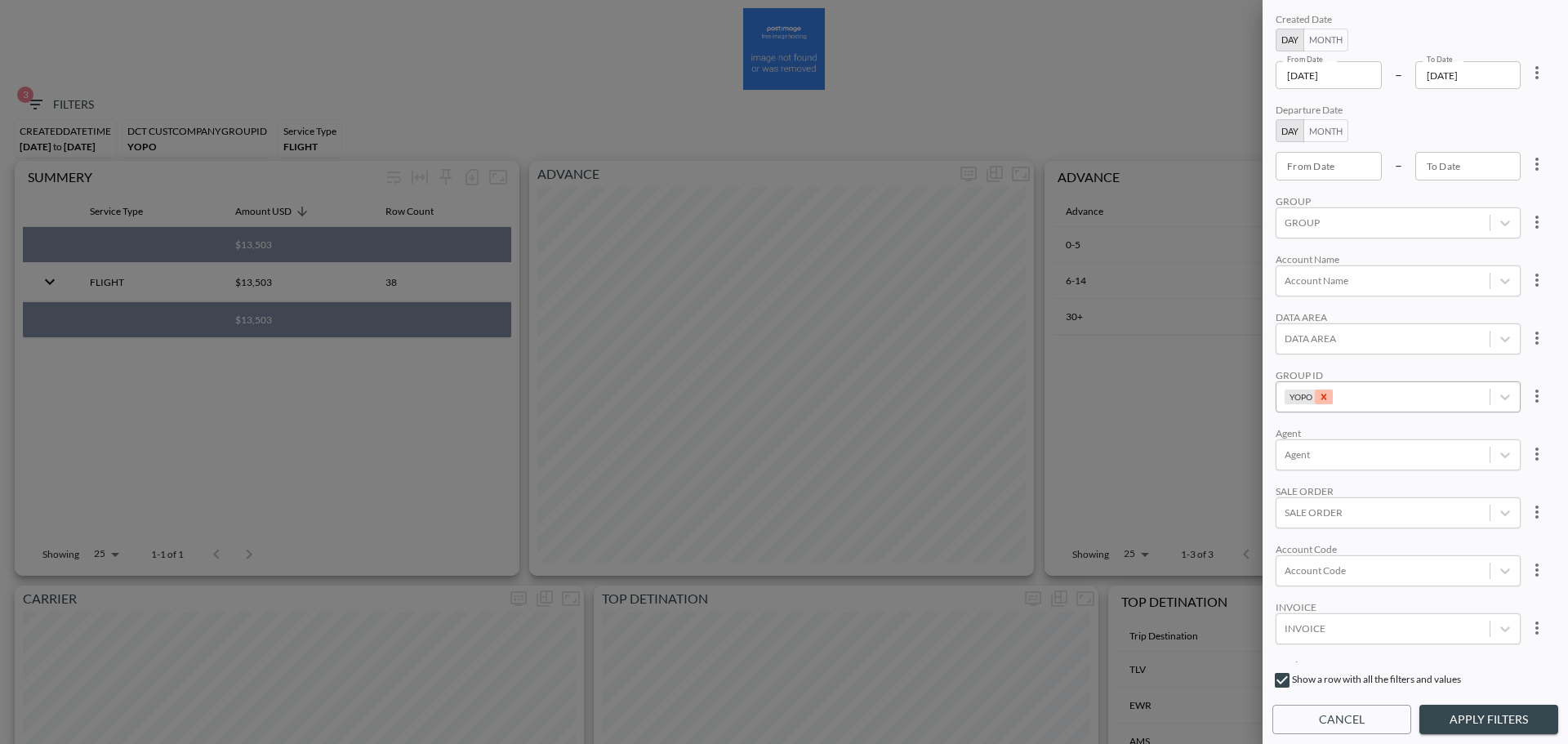
click at [1320, 401] on icon "Remove YOPO" at bounding box center [1323, 396] width 11 height 11
click at [1370, 398] on div at bounding box center [1383, 397] width 197 height 16
click at [1292, 344] on input "CHEQ" at bounding box center [1288, 343] width 35 height 35
type input "CHEQ"
click at [1396, 253] on div "Account Name" at bounding box center [1397, 259] width 245 height 12
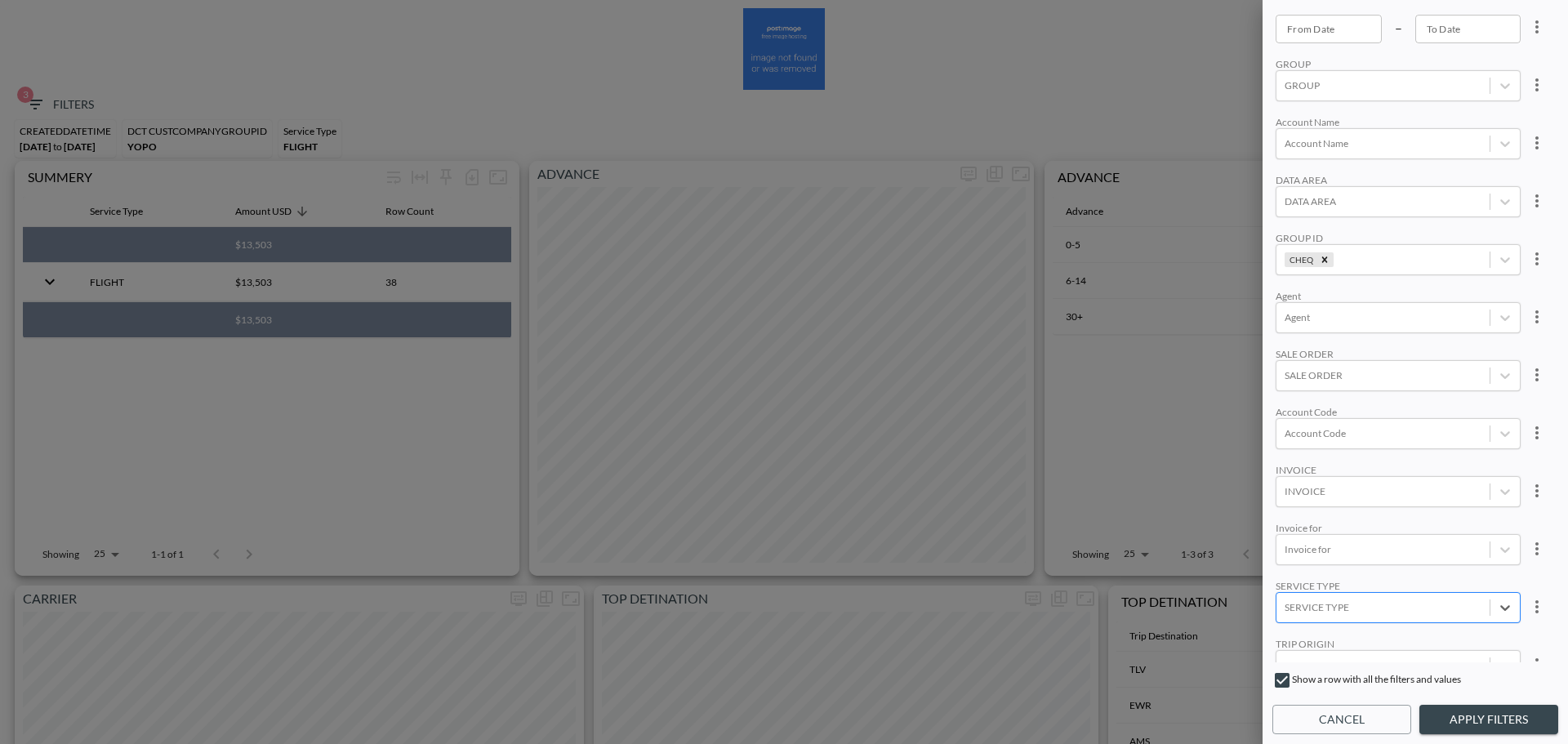
scroll to position [225, 0]
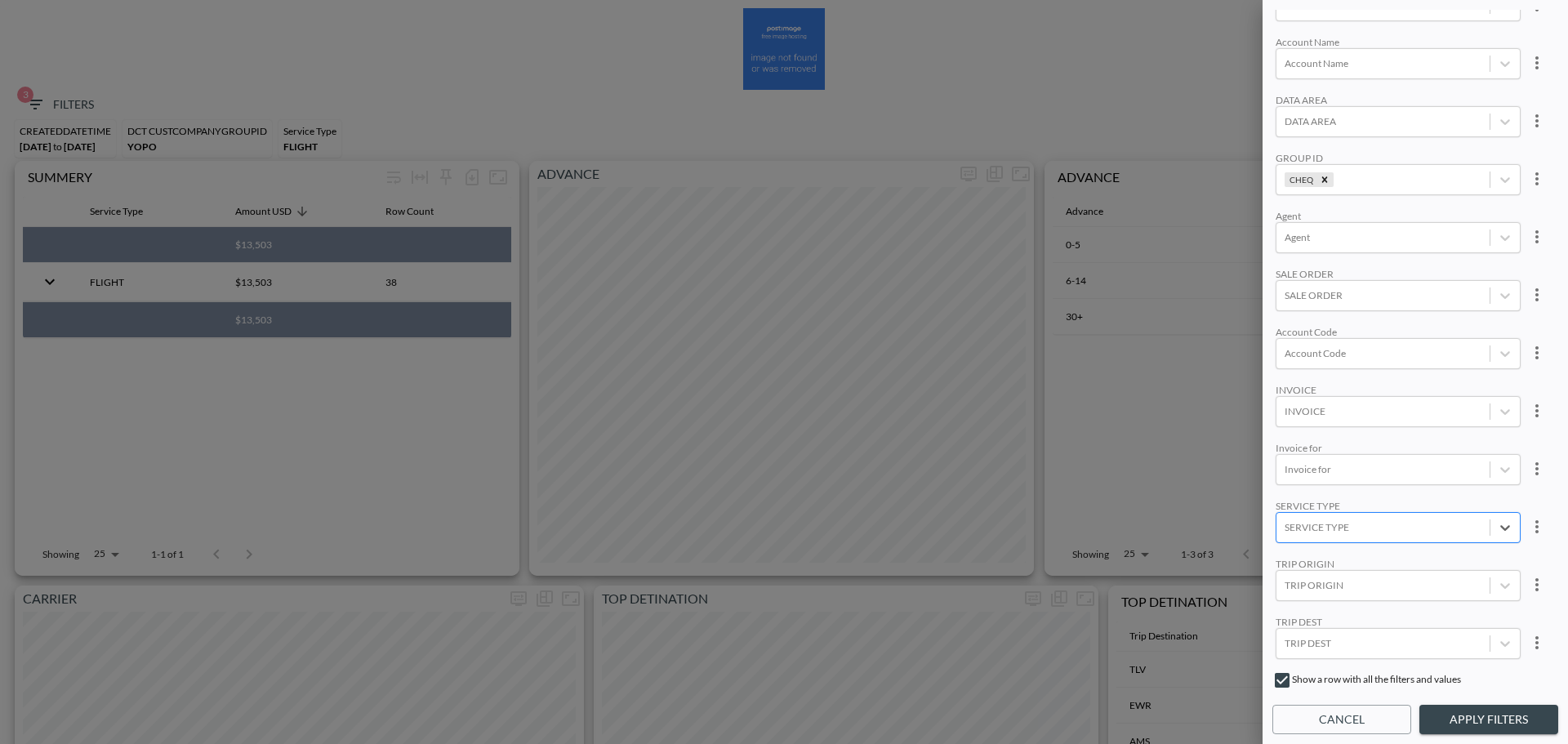
click at [1493, 716] on button "Apply Filters" at bounding box center [1488, 719] width 139 height 30
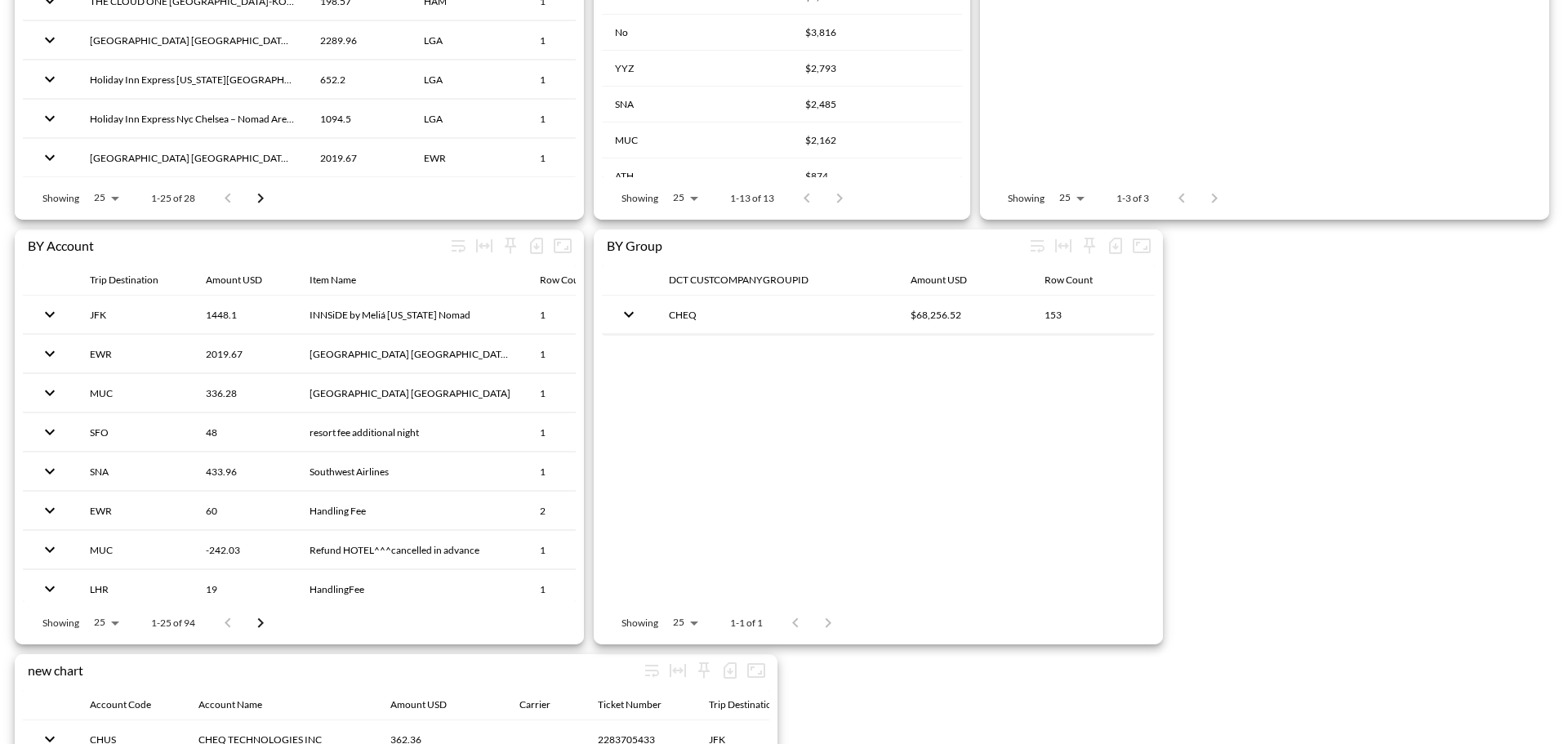
scroll to position [2286, 0]
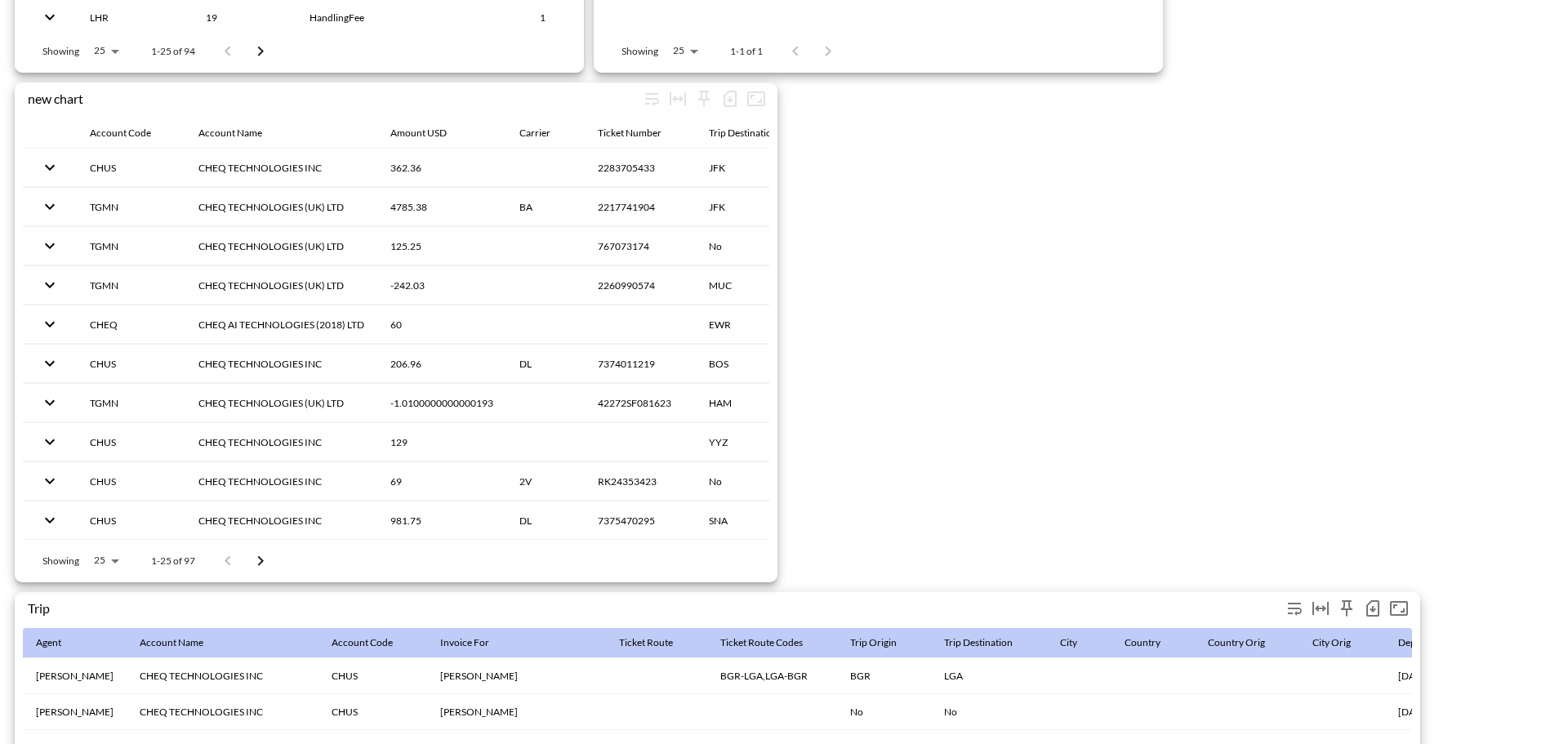
click at [1377, 605] on icon "button" at bounding box center [1372, 608] width 13 height 16
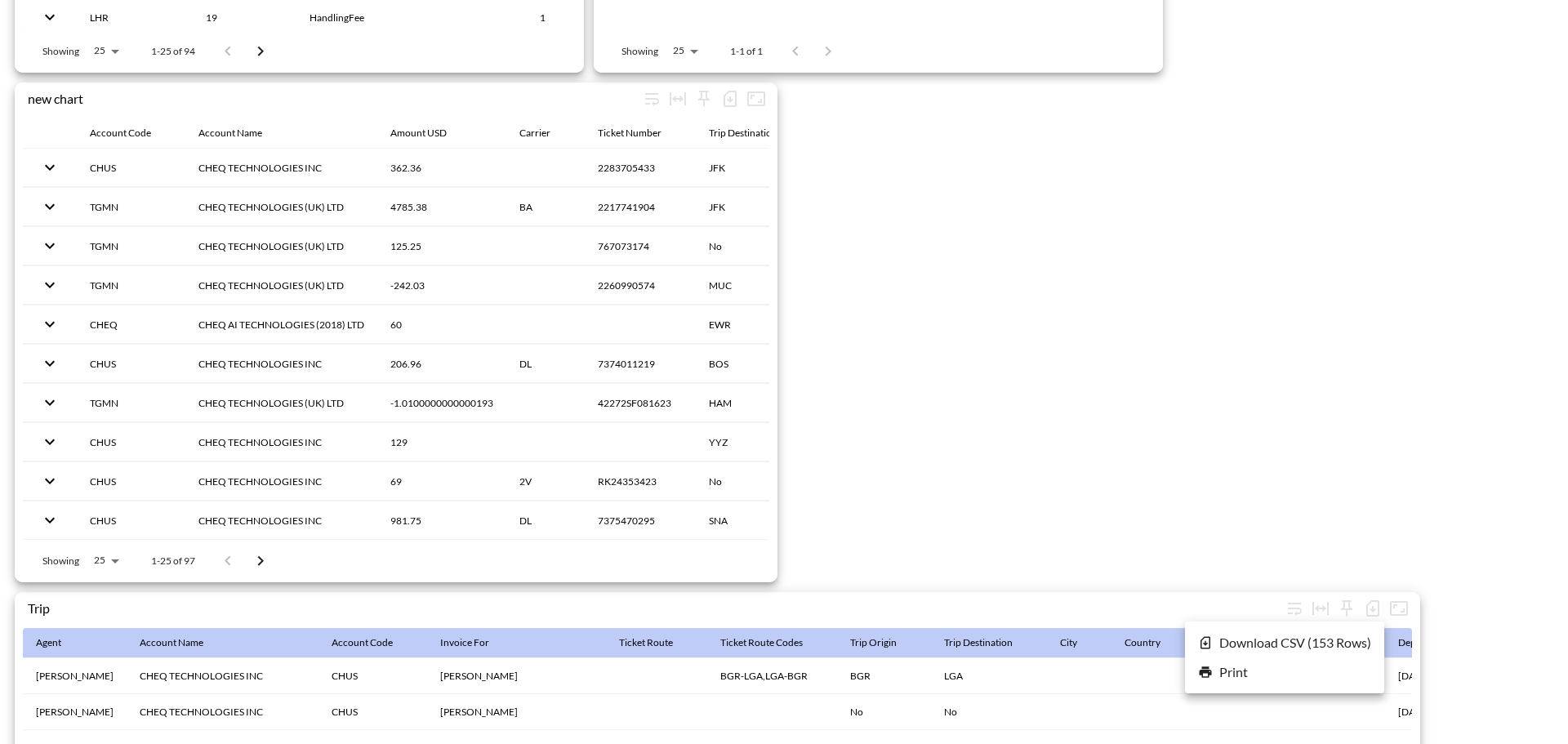
click at [1298, 644] on li "Download CSV ( 153 Rows )" at bounding box center [1285, 643] width 199 height 29
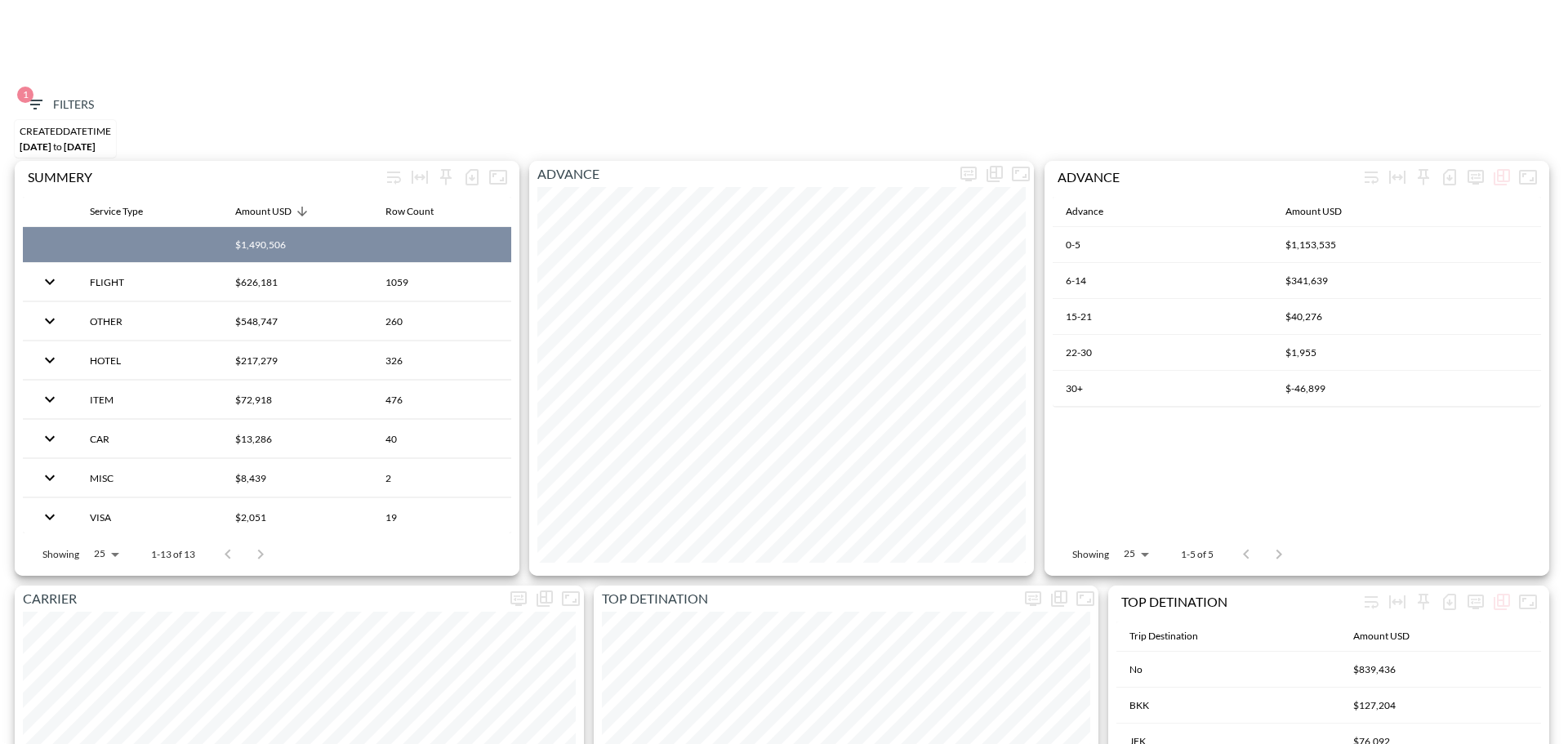
click at [49, 109] on span "1 Filters" at bounding box center [59, 105] width 68 height 21
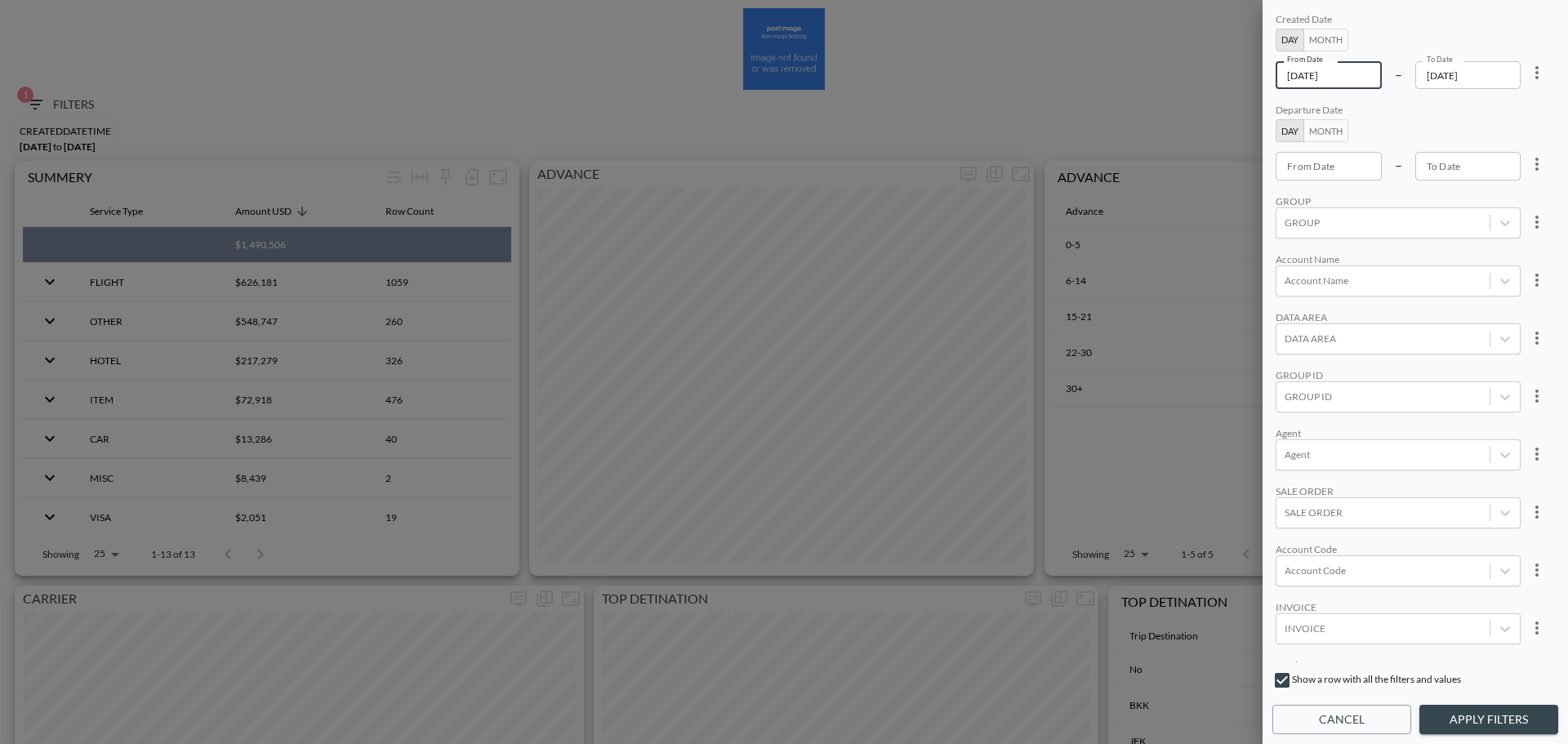
click at [1368, 77] on input "[DATE]" at bounding box center [1328, 75] width 107 height 28
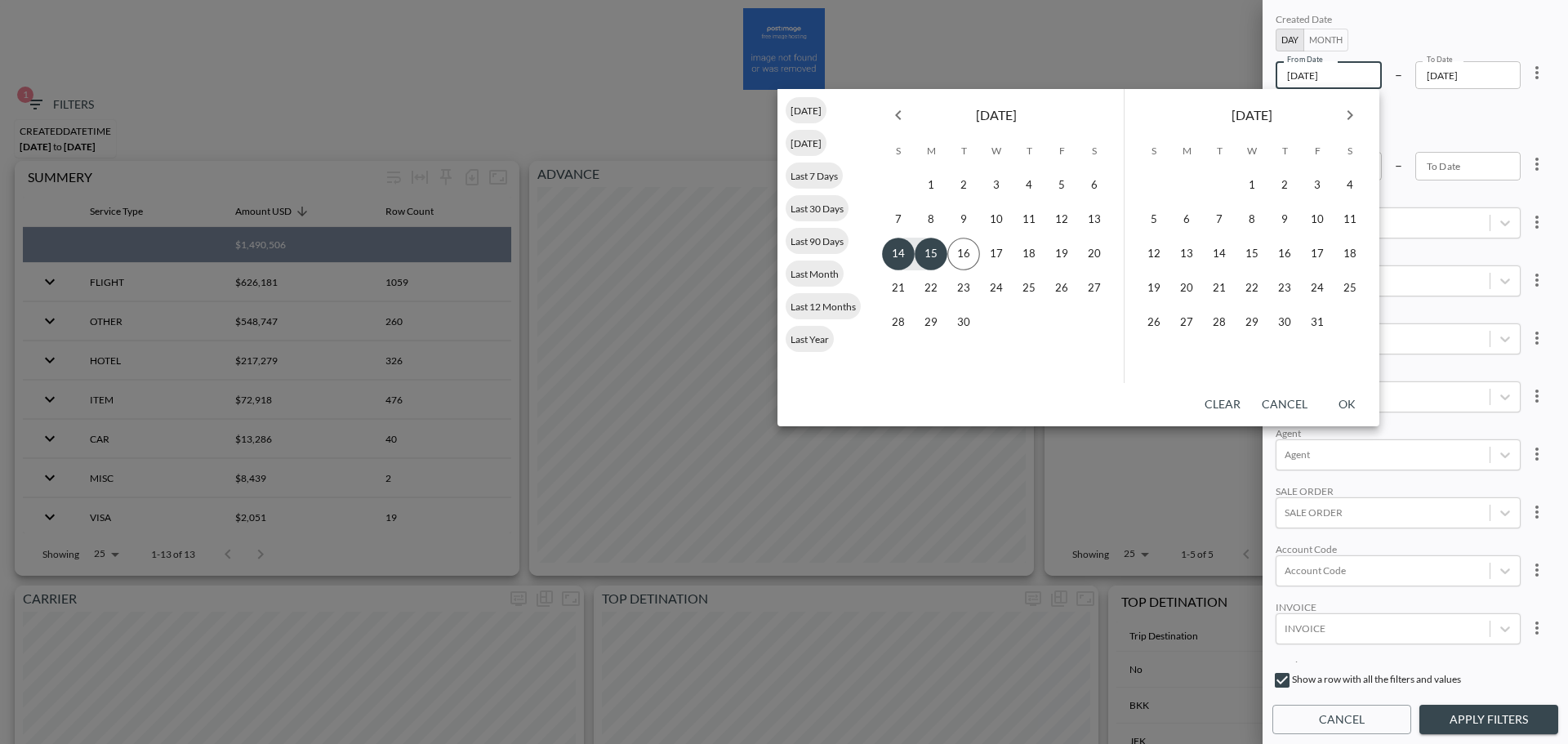
click at [891, 123] on icon "Previous month" at bounding box center [898, 115] width 20 height 20
click at [1024, 288] on button "21" at bounding box center [1029, 288] width 33 height 33
type input "2025-08-21"
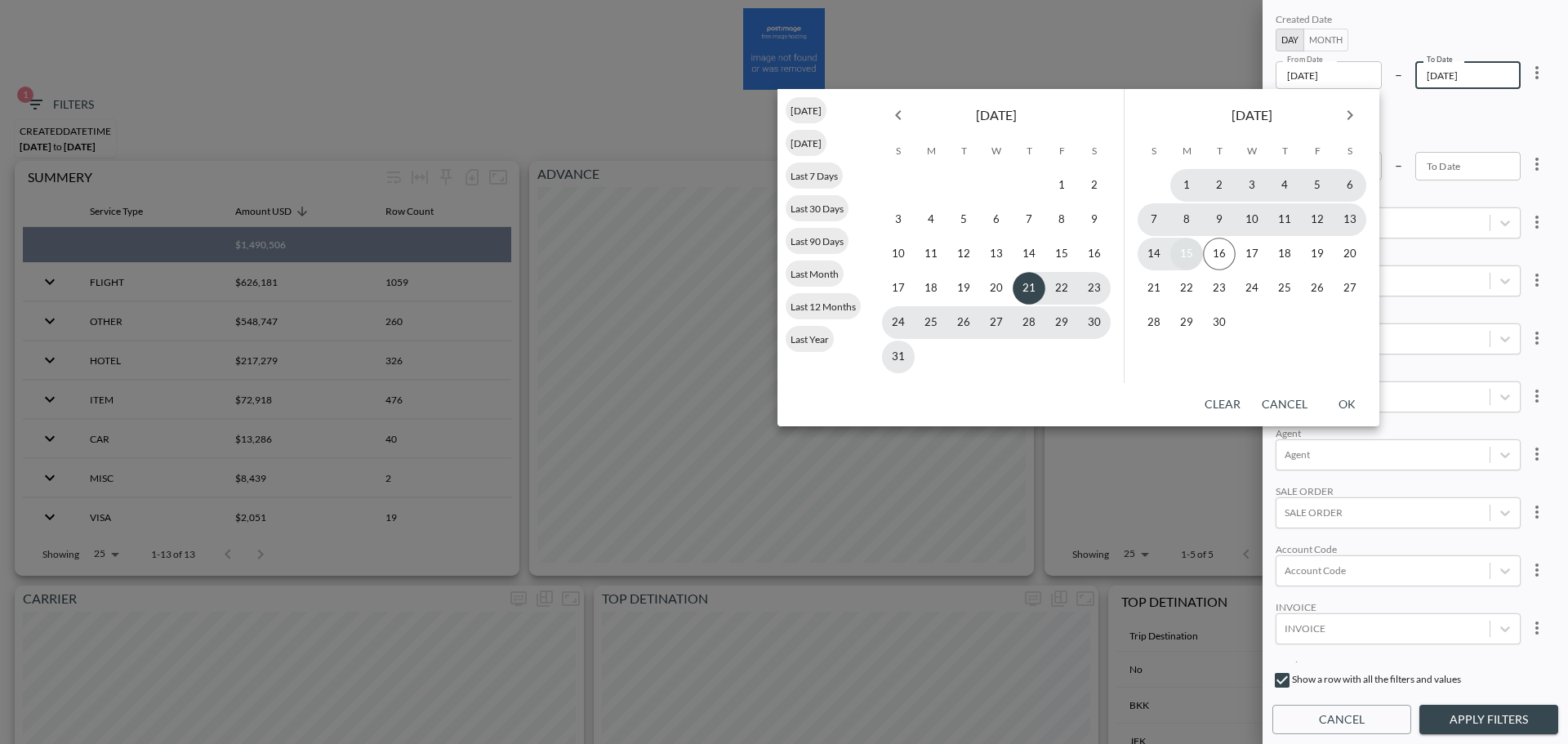
click at [1186, 261] on button "15" at bounding box center [1187, 254] width 33 height 33
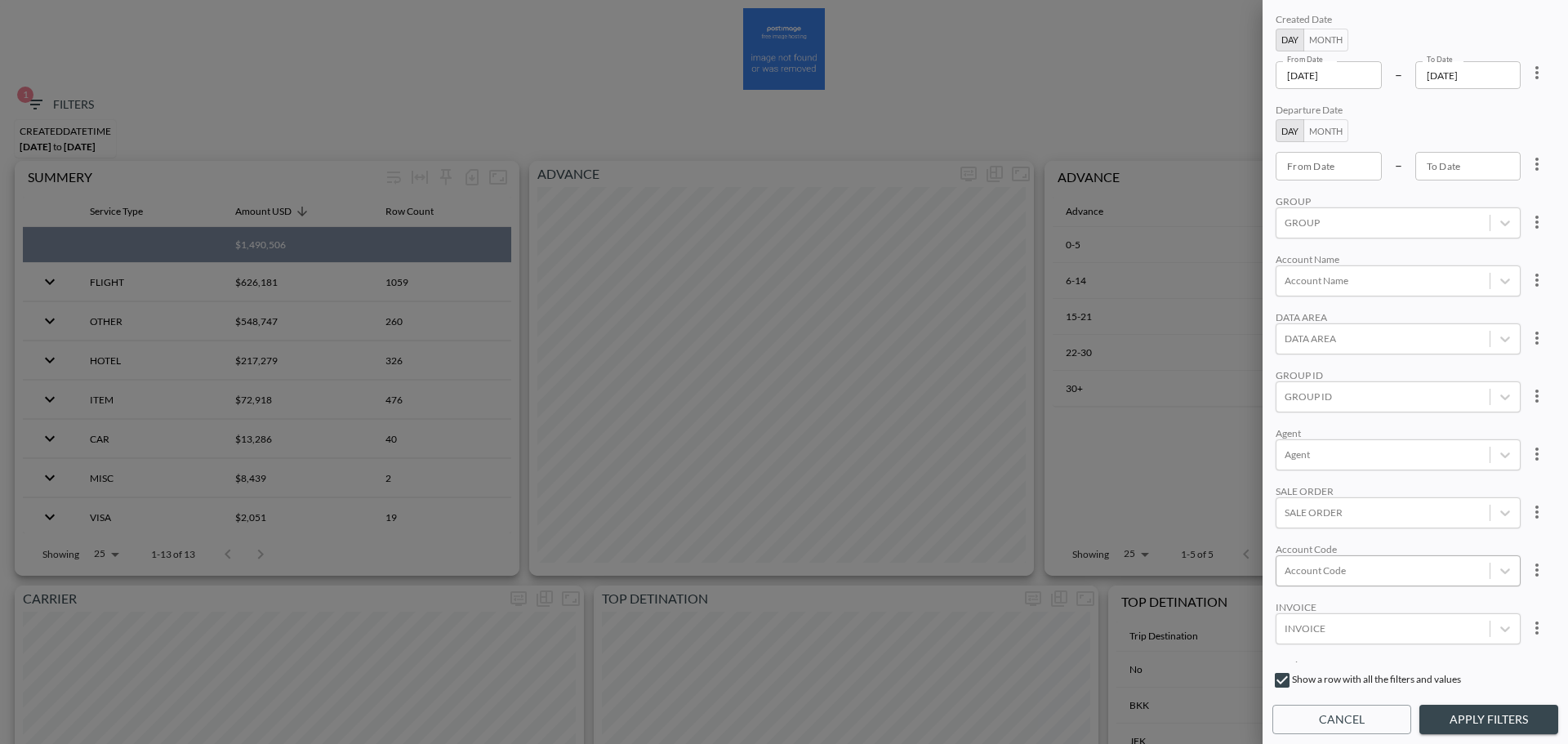
click at [1329, 564] on div at bounding box center [1383, 570] width 197 height 16
type input "ן"
click at [1284, 517] on input "IRIU" at bounding box center [1288, 517] width 35 height 35
type input "IRIU"
click at [1486, 707] on button "Apply Filters" at bounding box center [1488, 719] width 139 height 30
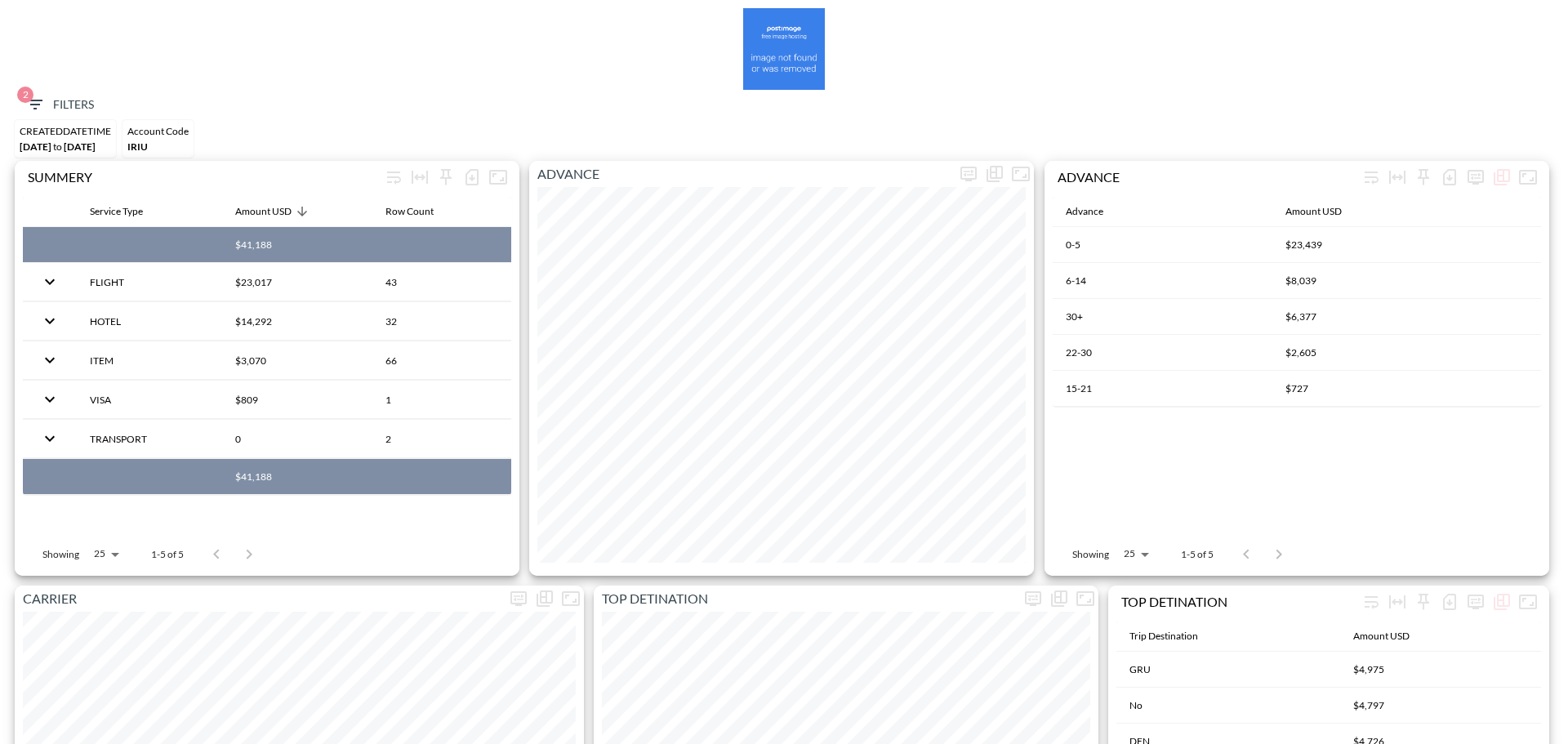
click at [523, 120] on div "CREATEDDATETIME Aug 21, 2025 to Sep 15, 2025 Account Code IRIU" at bounding box center [783, 140] width 1552 height 41
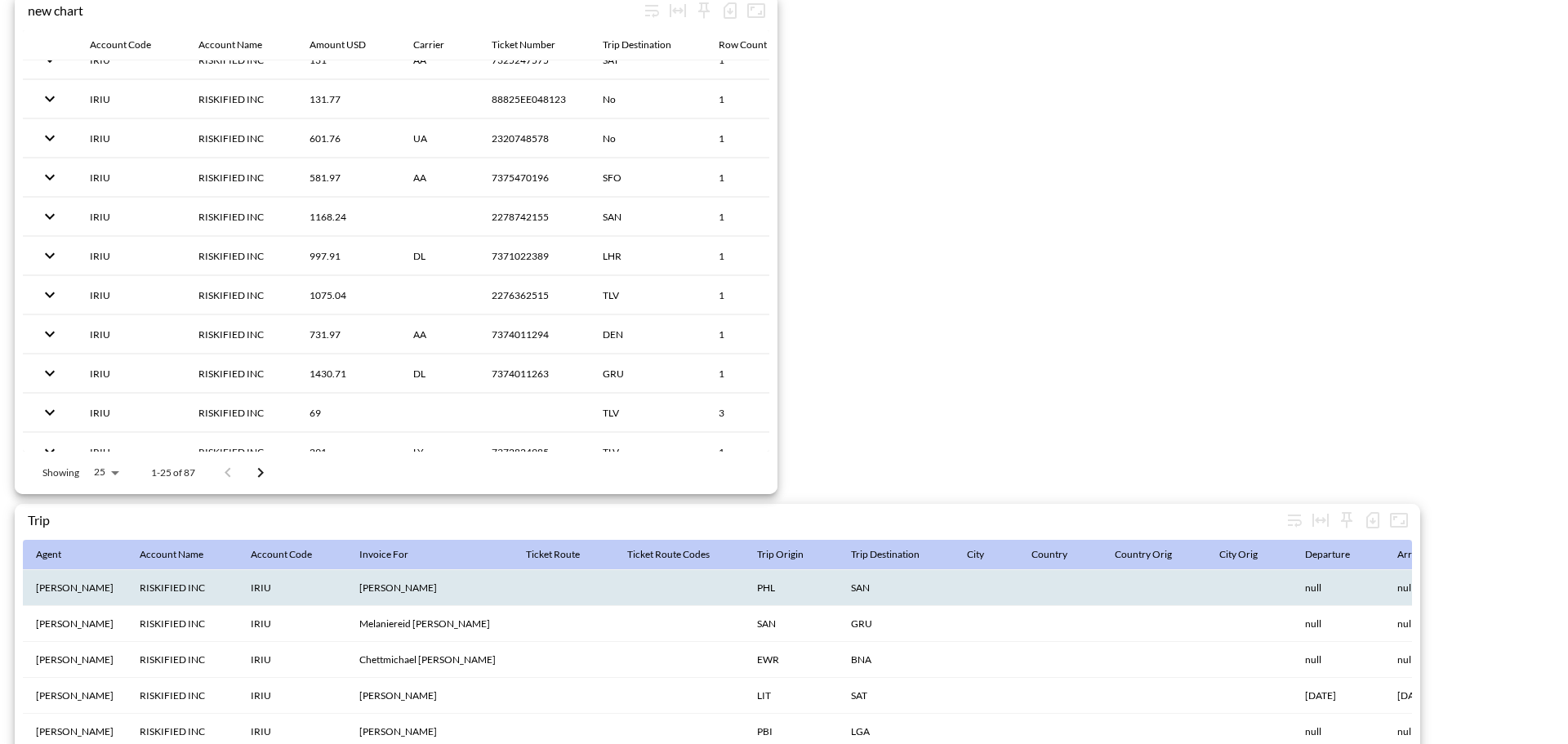
scroll to position [2523, 0]
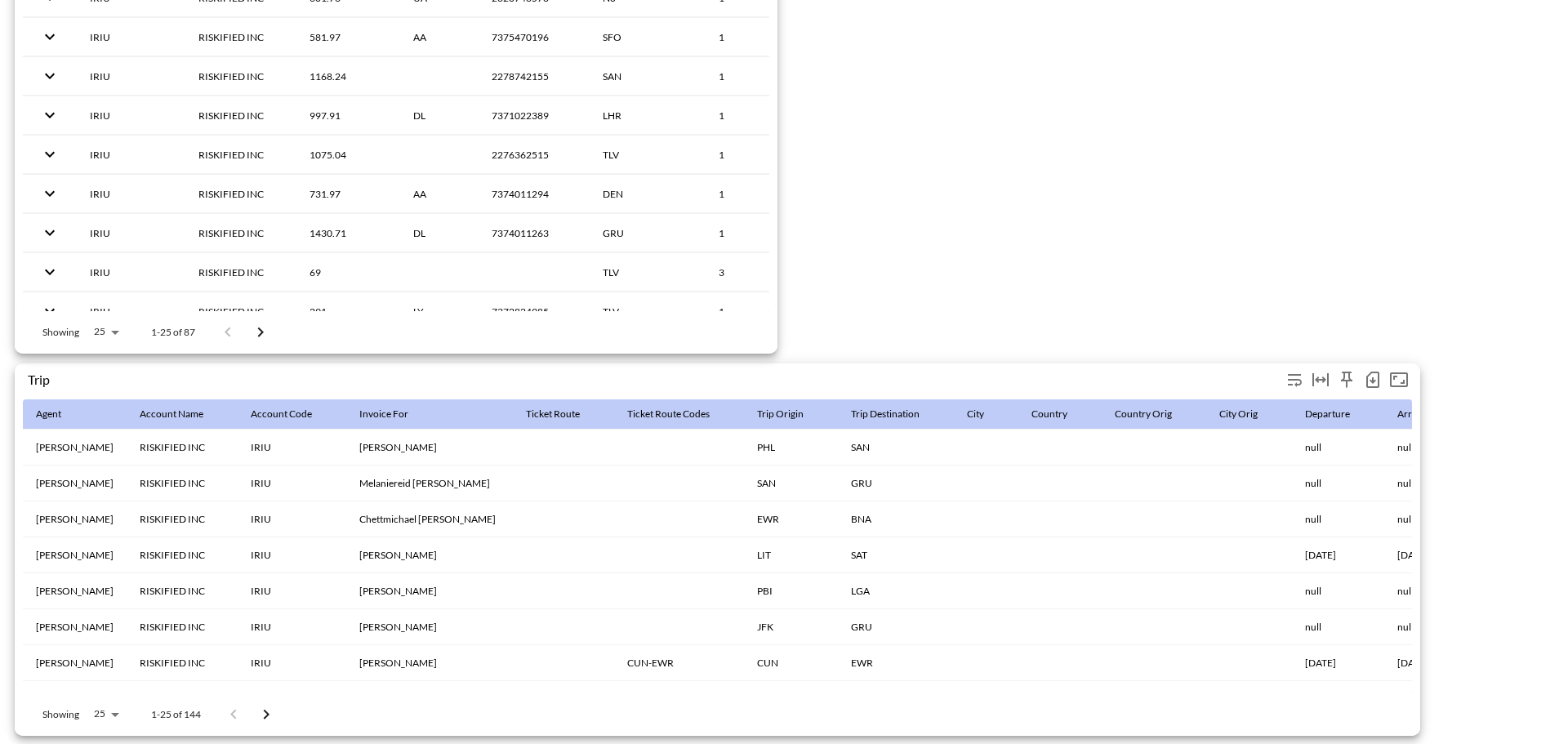
click at [1371, 377] on icon "button" at bounding box center [1372, 379] width 20 height 20
click at [1227, 398] on li "Download CSV ( 144 Rows )" at bounding box center [1285, 405] width 199 height 29
click at [1368, 372] on icon "button" at bounding box center [1372, 379] width 13 height 16
click at [1272, 396] on li "Download CSV ( 144 Rows )" at bounding box center [1285, 405] width 199 height 29
